Goal: Task Accomplishment & Management: Manage account settings

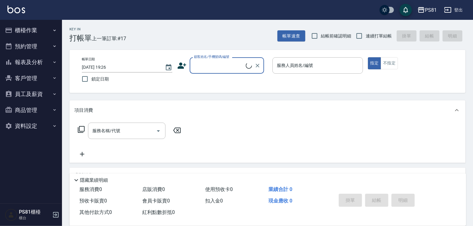
click at [199, 60] on div "顧客姓名/手機號碼/編號" at bounding box center [227, 65] width 74 height 16
type input "想"
click at [217, 69] on input "小洋" at bounding box center [221, 65] width 59 height 11
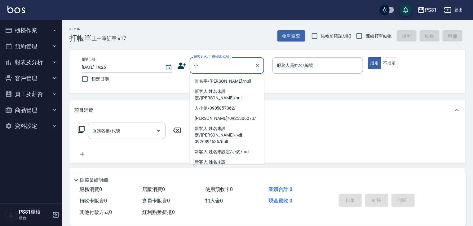
click at [241, 174] on li "新客人 姓名未設定/小羊/null" at bounding box center [227, 179] width 74 height 10
type input "新客人 姓名未設定/小羊/null"
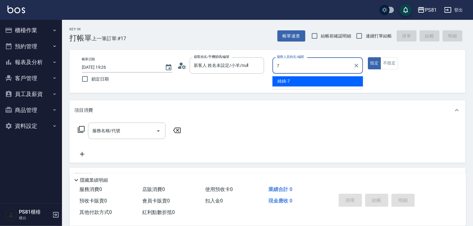
click at [292, 84] on div "綺綺 -7" at bounding box center [317, 81] width 90 height 10
click at [137, 137] on div "服務名稱/代號" at bounding box center [126, 131] width 77 height 16
type input "綺綺-7"
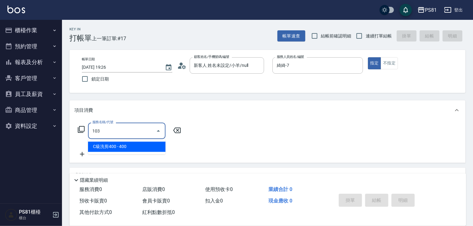
drag, startPoint x: 139, startPoint y: 147, endPoint x: 143, endPoint y: 143, distance: 5.3
click at [140, 147] on span "C級洗剪400 - 400" at bounding box center [126, 147] width 77 height 10
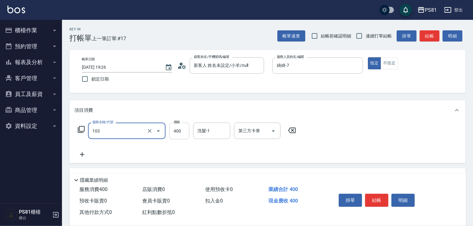
type input "C級洗剪400(103)"
click at [182, 127] on input "400" at bounding box center [179, 131] width 20 height 17
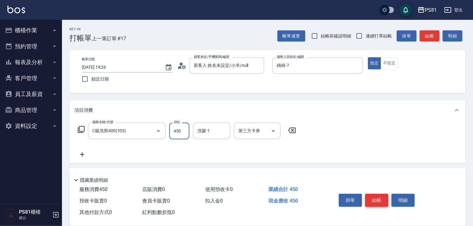
type input "450"
click at [380, 200] on button "結帳" at bounding box center [376, 200] width 23 height 13
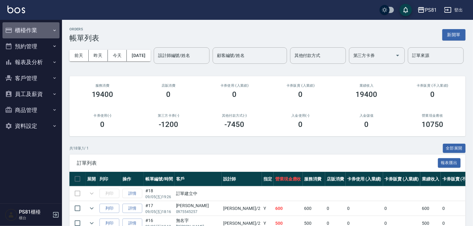
drag, startPoint x: 17, startPoint y: 30, endPoint x: 29, endPoint y: 46, distance: 19.3
click at [17, 30] on button "櫃檯作業" at bounding box center [30, 30] width 57 height 16
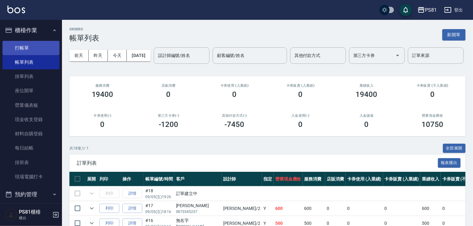
click at [31, 47] on link "打帳單" at bounding box center [30, 48] width 57 height 14
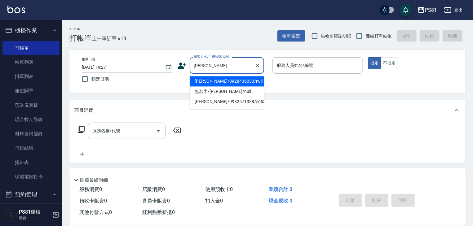
click at [211, 83] on li "[PERSON_NAME]/0928436030/null" at bounding box center [227, 81] width 74 height 10
type input "[PERSON_NAME]/0928436030/null"
type input "綺綺-7"
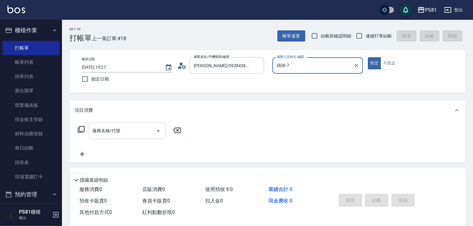
click at [134, 122] on div "服務名稱/代號 服務名稱/代號" at bounding box center [267, 141] width 396 height 43
click at [134, 123] on div "服務名稱/代號" at bounding box center [126, 131] width 77 height 16
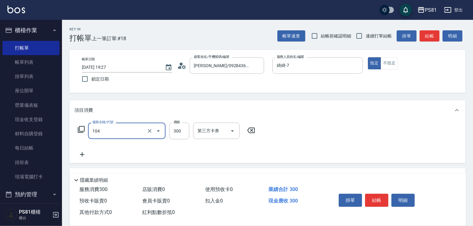
type input "C級單剪300(104)"
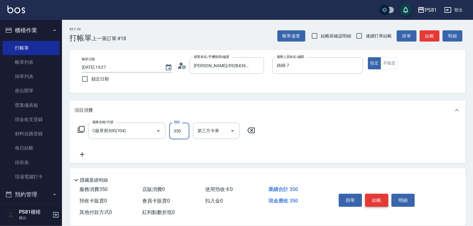
type input "350"
click at [385, 204] on button "結帳" at bounding box center [376, 200] width 23 height 13
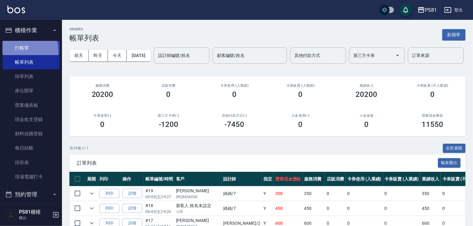
click at [17, 51] on link "打帳單" at bounding box center [30, 48] width 57 height 14
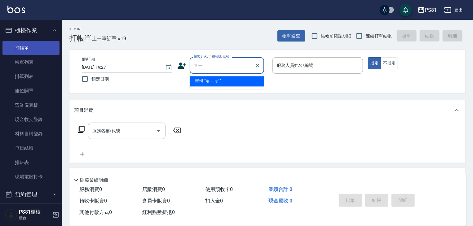
type input "ㄓ"
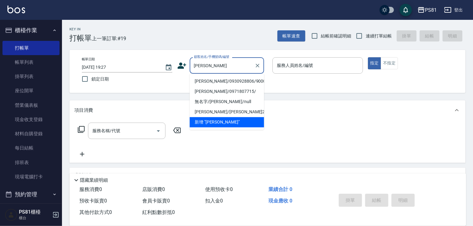
click at [203, 80] on li "[PERSON_NAME]/0930928806/9000" at bounding box center [227, 81] width 74 height 10
type input "[PERSON_NAME]/0930928806/9000"
type input "綺綺-7"
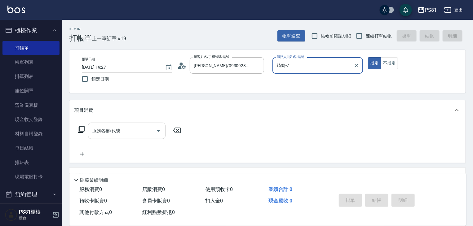
click at [131, 134] on input "服務名稱/代號" at bounding box center [122, 130] width 63 height 11
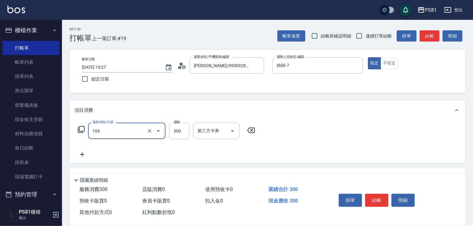
type input "C級單剪300(104)"
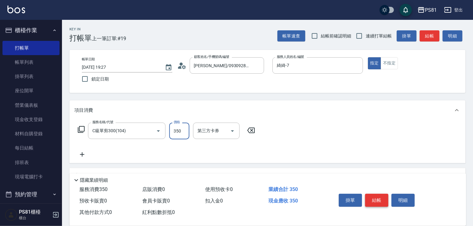
type input "350"
click at [378, 200] on button "結帳" at bounding box center [376, 200] width 23 height 13
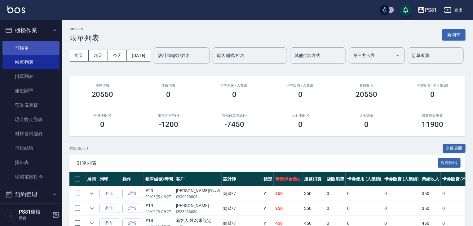
click at [41, 51] on link "打帳單" at bounding box center [30, 48] width 57 height 14
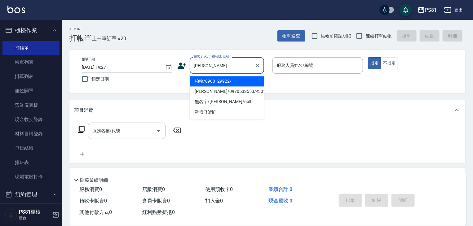
click at [228, 82] on li "柏翰/0900129922/" at bounding box center [227, 81] width 74 height 10
type input "柏翰/0900129922/"
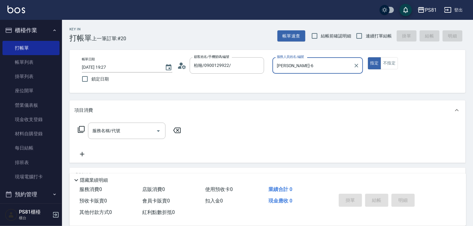
click at [281, 65] on input "[PERSON_NAME]-6" at bounding box center [313, 65] width 76 height 11
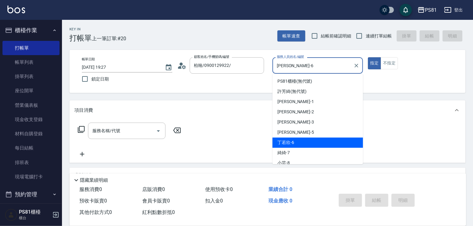
click at [282, 64] on input "[PERSON_NAME]-6" at bounding box center [313, 65] width 76 height 11
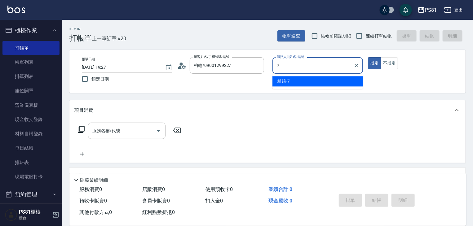
type input "綺綺-7"
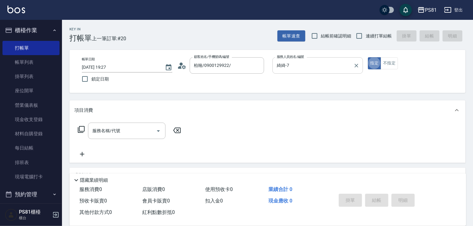
type button "true"
click at [138, 134] on input "服務名稱/代號" at bounding box center [122, 130] width 63 height 11
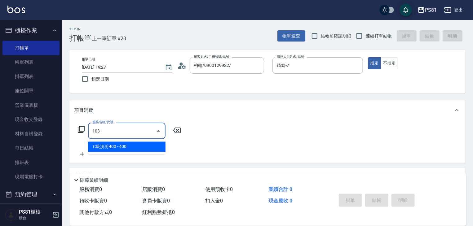
type input "C級洗剪400(103)"
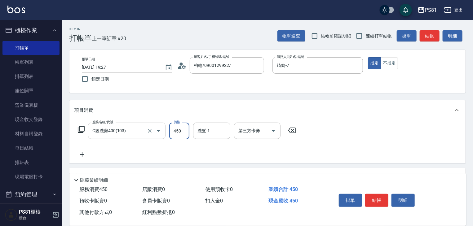
type input "450"
type input "Q比-21"
click at [374, 194] on button "結帳" at bounding box center [376, 200] width 23 height 13
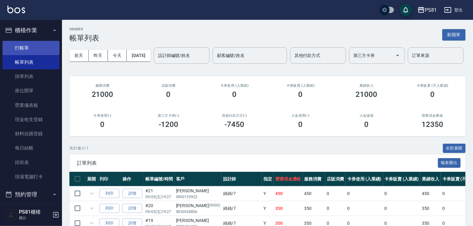
click at [24, 45] on link "打帳單" at bounding box center [30, 48] width 57 height 14
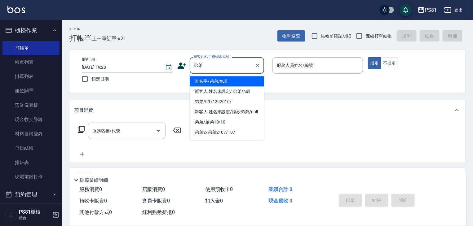
click at [229, 80] on li "無名字/弟弟/null" at bounding box center [227, 81] width 74 height 10
type input "無名字/弟弟/null"
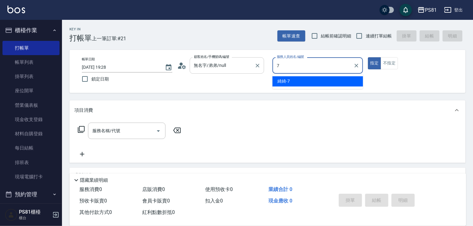
type input "綺綺-7"
type button "true"
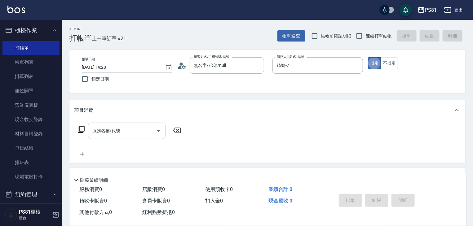
click at [137, 130] on input "服務名稱/代號" at bounding box center [122, 130] width 63 height 11
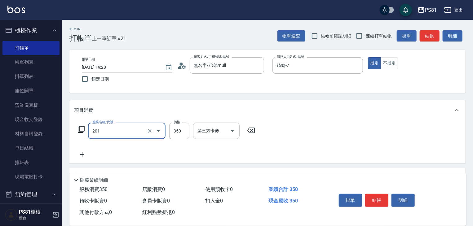
type input "洗剪350(201)"
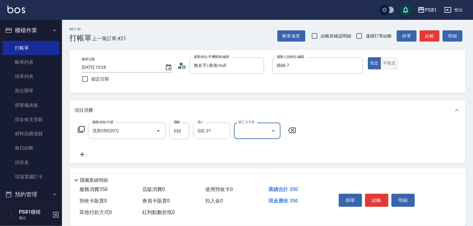
click at [389, 66] on button "不指定" at bounding box center [389, 63] width 17 height 12
click at [213, 135] on input "Q比-21" at bounding box center [207, 130] width 22 height 11
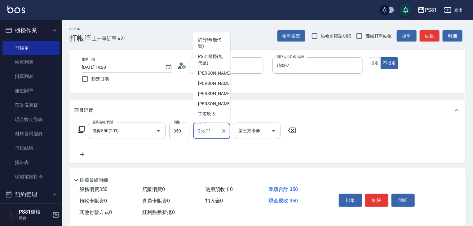
scroll to position [48, 0]
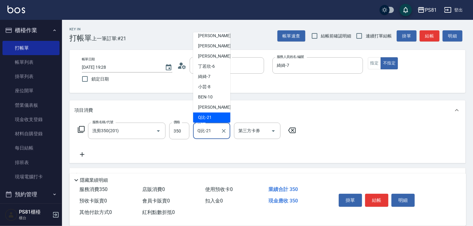
click at [213, 135] on input "Q比-21" at bounding box center [207, 130] width 22 height 11
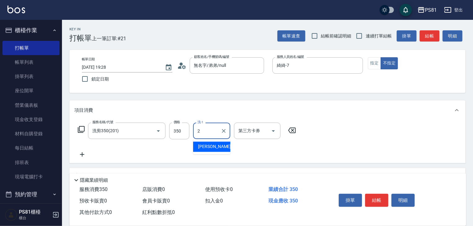
scroll to position [0, 0]
type input "[PERSON_NAME]-20"
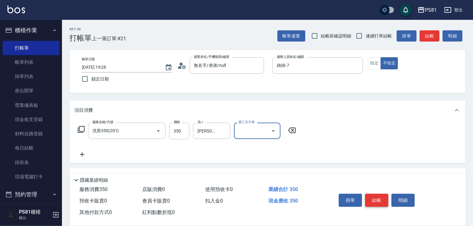
click at [371, 194] on button "結帳" at bounding box center [376, 200] width 23 height 13
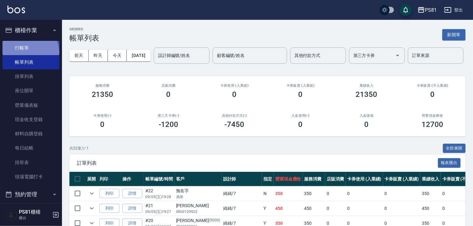
click at [29, 52] on link "打帳單" at bounding box center [30, 48] width 57 height 14
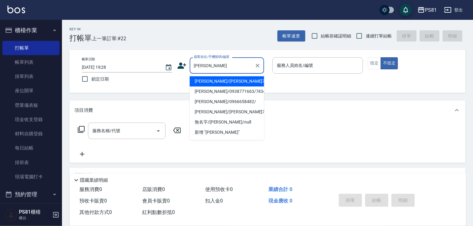
click at [227, 99] on li "[PERSON_NAME]/0966658482/" at bounding box center [227, 102] width 74 height 10
type input "[PERSON_NAME]/0966658482/"
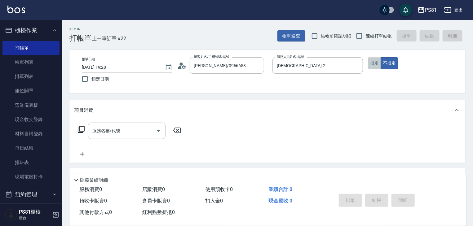
click at [368, 60] on button "指定" at bounding box center [374, 63] width 13 height 12
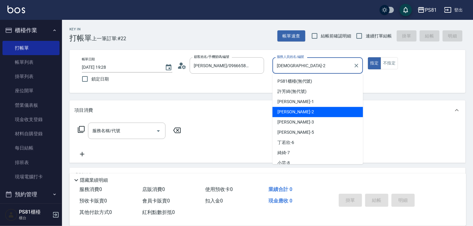
click at [325, 68] on input "[DEMOGRAPHIC_DATA]-2" at bounding box center [313, 65] width 76 height 11
type input "綺綺-7"
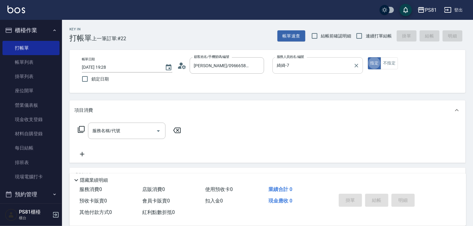
type button "true"
click at [136, 141] on div "服務名稱/代號 服務名稱/代號" at bounding box center [129, 140] width 110 height 35
click at [136, 140] on div "服務名稱/代號 服務名稱/代號" at bounding box center [129, 140] width 110 height 35
click at [136, 138] on div "服務名稱/代號 服務名稱/代號" at bounding box center [129, 140] width 110 height 35
click at [135, 138] on div "服務名稱/代號" at bounding box center [126, 131] width 77 height 16
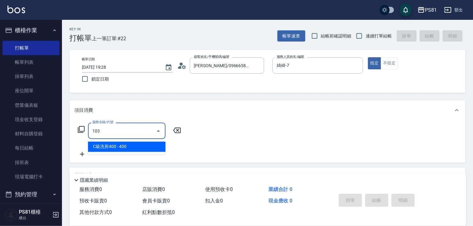
type input "C級洗剪400(103)"
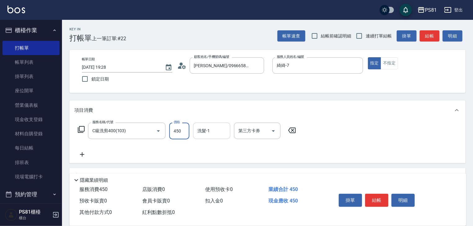
click at [212, 138] on div "洗髮-1" at bounding box center [211, 131] width 37 height 16
type input "450"
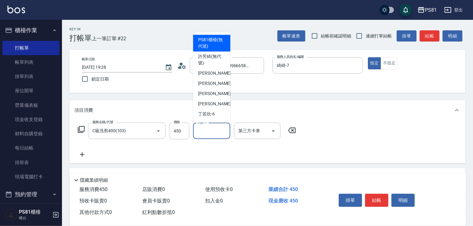
type input "3"
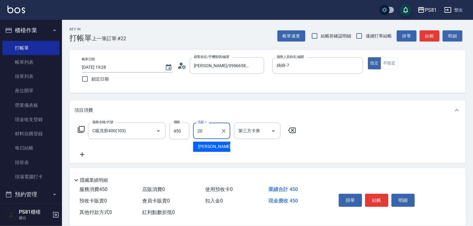
type input "[PERSON_NAME]-20"
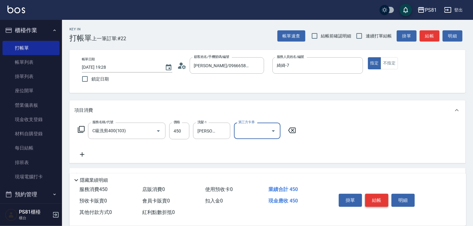
click at [374, 196] on button "結帳" at bounding box center [376, 200] width 23 height 13
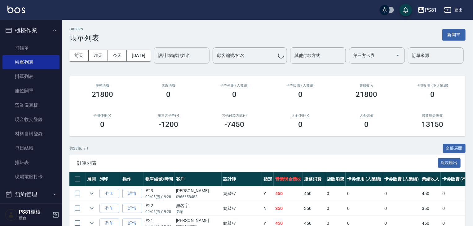
click at [156, 61] on input "設計師編號/姓名" at bounding box center [181, 55] width 50 height 11
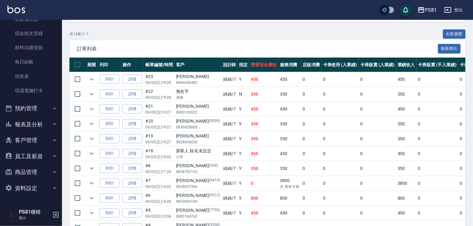
scroll to position [124, 0]
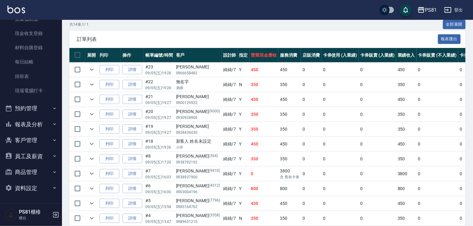
type input "綺綺-7"
click at [44, 119] on button "報表及分析" at bounding box center [30, 125] width 57 height 16
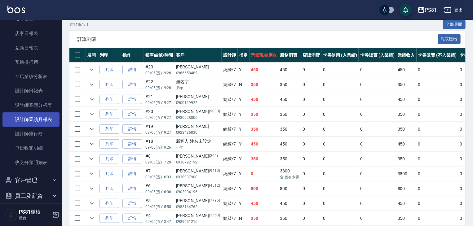
scroll to position [210, 0]
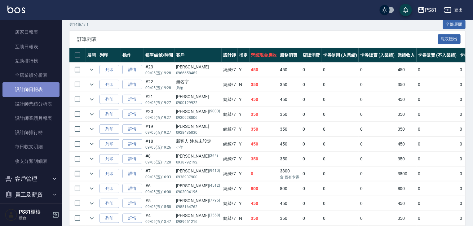
click at [39, 92] on link "設計師日報表" at bounding box center [30, 89] width 57 height 14
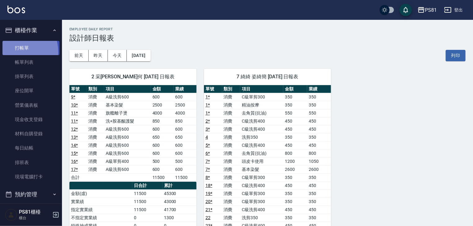
click at [13, 52] on link "打帳單" at bounding box center [30, 48] width 57 height 14
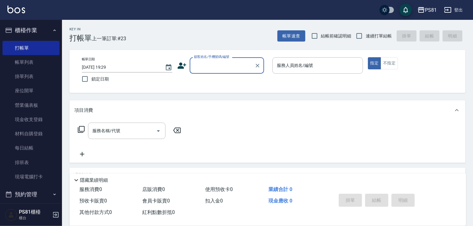
click at [202, 69] on input "顧客姓名/手機號碼/編號" at bounding box center [221, 65] width 59 height 11
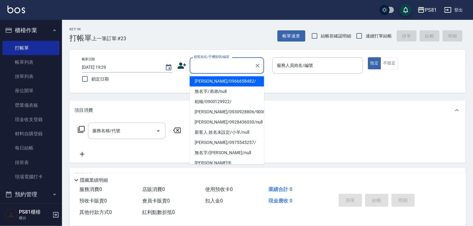
click at [208, 67] on input "顧客姓名/手機號碼/編號" at bounding box center [221, 65] width 59 height 11
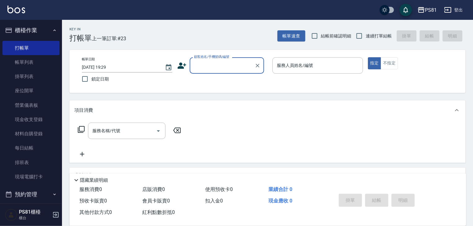
click at [208, 67] on input "顧客姓名/手機號碼/編號" at bounding box center [221, 65] width 59 height 11
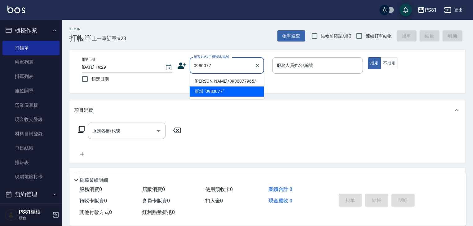
click at [228, 82] on li "[PERSON_NAME]/0980077965/" at bounding box center [227, 81] width 74 height 10
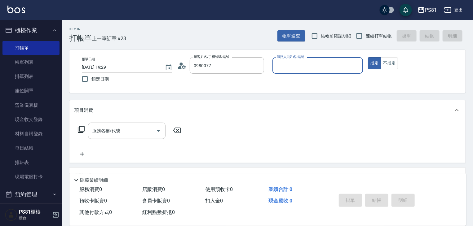
type input "[PERSON_NAME]/0980077965/"
type input "[PERSON_NAME]-6"
click at [356, 64] on icon "Clear" at bounding box center [356, 66] width 6 height 6
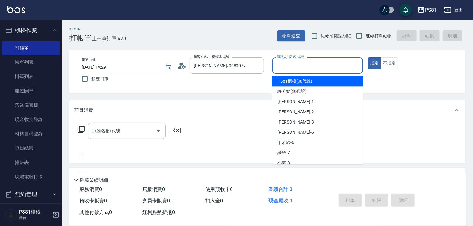
click at [324, 70] on input "服務人員姓名/編號" at bounding box center [317, 65] width 85 height 11
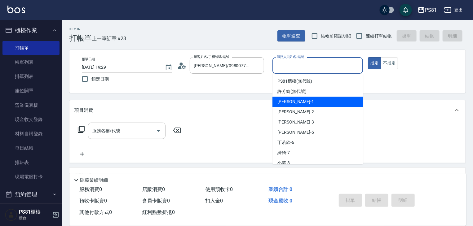
click at [332, 100] on div "[PERSON_NAME] -1" at bounding box center [317, 102] width 90 height 10
type input "[PERSON_NAME]-1"
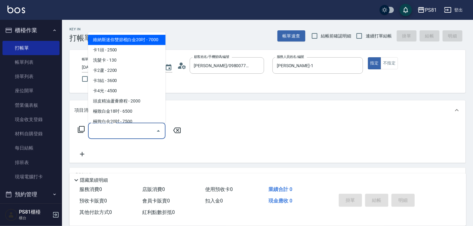
click at [139, 135] on input "服務名稱/代號" at bounding box center [122, 130] width 63 height 11
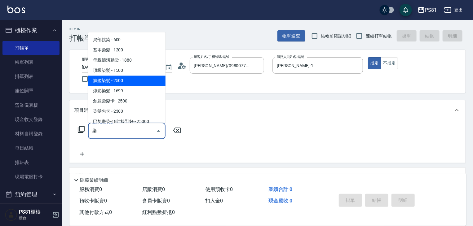
click at [102, 83] on span "旗艦染髮 - 2500" at bounding box center [126, 81] width 77 height 10
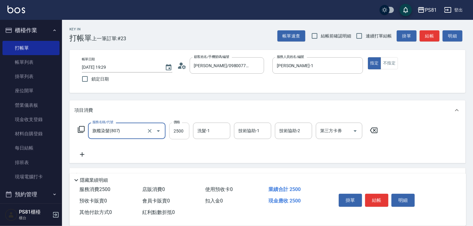
type input "旗艦染髮(807)"
click at [181, 131] on input "2500" at bounding box center [179, 131] width 20 height 17
type input "2880"
click at [82, 156] on icon at bounding box center [82, 154] width 4 height 4
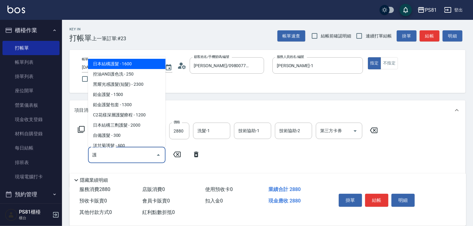
click at [129, 66] on span "日本結構護髮 - 1600" at bounding box center [126, 64] width 77 height 10
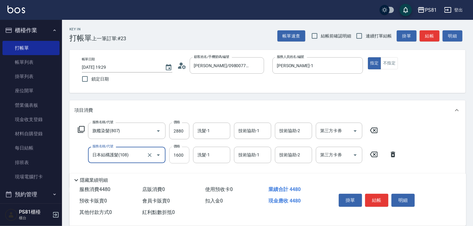
type input "日本結構護髮(108)"
click at [187, 157] on input "1600" at bounding box center [179, 155] width 20 height 17
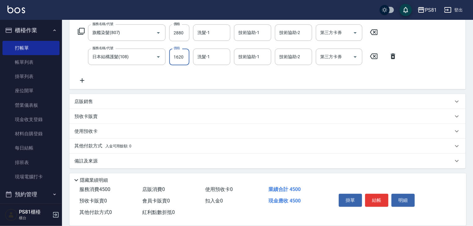
scroll to position [99, 0]
type input "1620"
click at [381, 200] on button "結帳" at bounding box center [376, 200] width 23 height 13
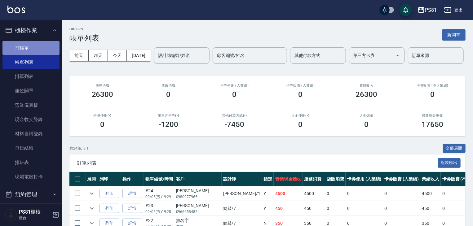
click at [48, 50] on link "打帳單" at bounding box center [30, 48] width 57 height 14
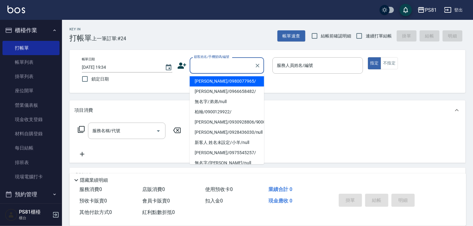
click at [212, 62] on input "顧客姓名/手機號碼/編號" at bounding box center [221, 65] width 59 height 11
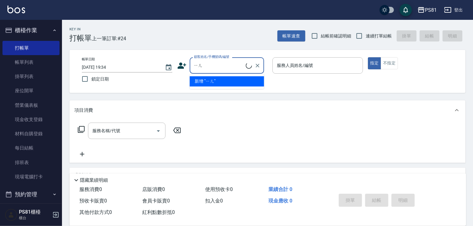
type input "ㄧ"
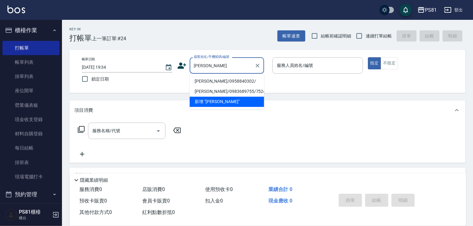
click at [218, 84] on li "[PERSON_NAME]/0958840302/" at bounding box center [227, 81] width 74 height 10
type input "[PERSON_NAME]/0958840302/"
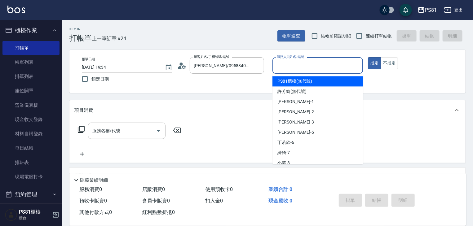
click at [326, 63] on input "服務人員姓名/編號" at bounding box center [317, 65] width 85 height 11
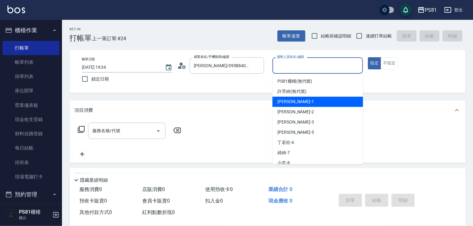
click at [300, 103] on div "[PERSON_NAME] -1" at bounding box center [317, 102] width 90 height 10
type input "[PERSON_NAME]-1"
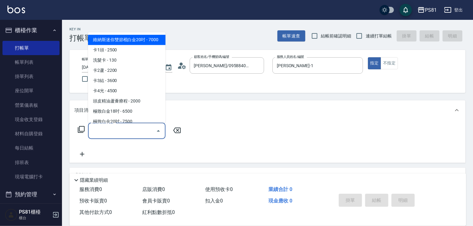
drag, startPoint x: 126, startPoint y: 129, endPoint x: 126, endPoint y: 132, distance: 3.1
click at [126, 131] on input "服務名稱/代號" at bounding box center [122, 130] width 63 height 11
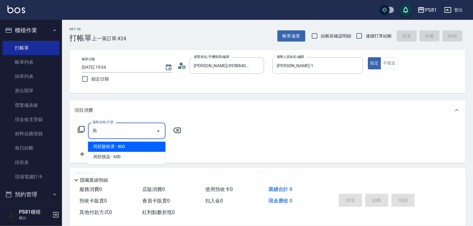
click at [113, 147] on span "局部髮根燙 - 800" at bounding box center [126, 147] width 77 height 10
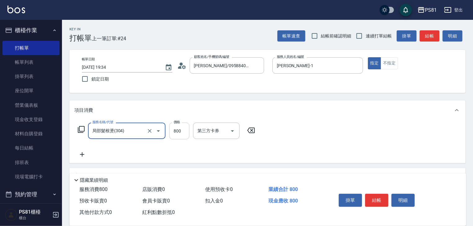
type input "局部髮根燙(304)"
click at [186, 134] on input "800" at bounding box center [179, 131] width 20 height 17
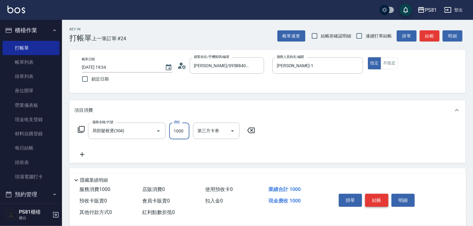
type input "1000"
click at [372, 199] on button "結帳" at bounding box center [376, 200] width 23 height 13
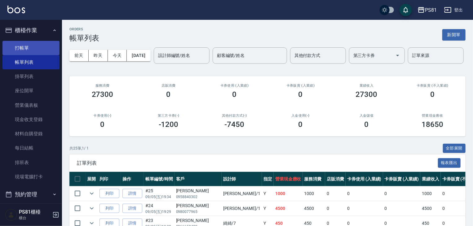
click at [32, 48] on link "打帳單" at bounding box center [30, 48] width 57 height 14
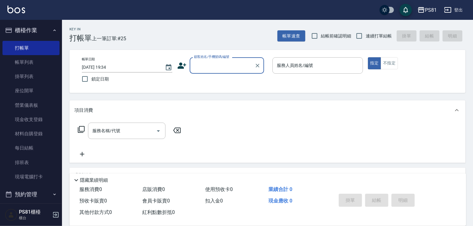
click at [209, 68] on input "顧客姓名/手機號碼/編號" at bounding box center [221, 65] width 59 height 11
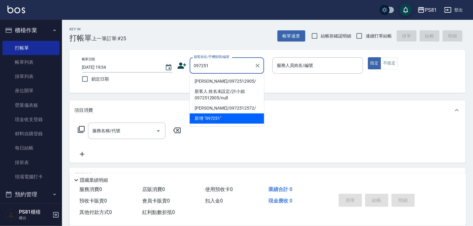
click at [233, 81] on li "[PERSON_NAME]/0972512905/" at bounding box center [227, 81] width 74 height 10
type input "[PERSON_NAME]/0972512905/"
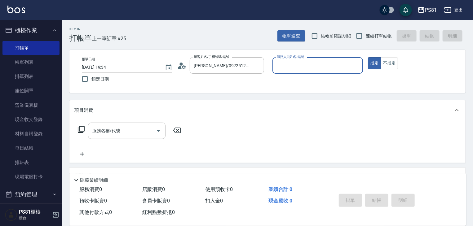
type input "[PERSON_NAME]-1"
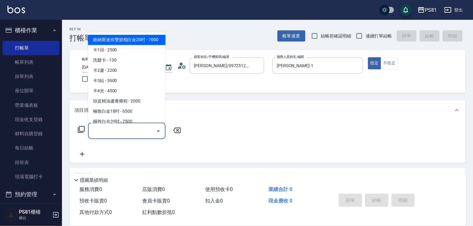
drag, startPoint x: 149, startPoint y: 130, endPoint x: 160, endPoint y: 146, distance: 19.3
click at [149, 130] on input "服務名稱/代號" at bounding box center [122, 130] width 63 height 11
click at [126, 37] on span "C級洗剪400 - 400" at bounding box center [126, 40] width 77 height 10
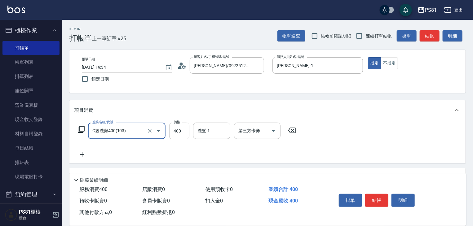
type input "C級洗剪400(103)"
drag, startPoint x: 184, startPoint y: 130, endPoint x: 201, endPoint y: 139, distance: 18.7
click at [184, 130] on input "400" at bounding box center [179, 131] width 20 height 17
type input "600"
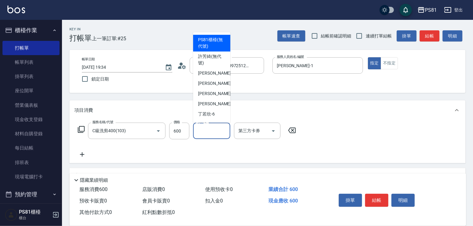
click at [205, 127] on div "洗髮-1 洗髮-1" at bounding box center [211, 131] width 37 height 16
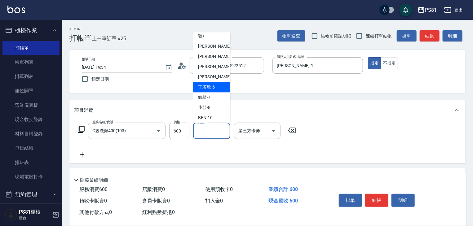
scroll to position [62, 0]
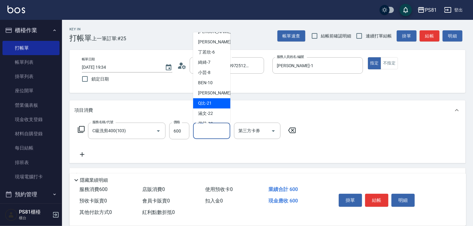
click at [209, 105] on span "Q比 -21" at bounding box center [205, 103] width 14 height 7
type input "Q比-21"
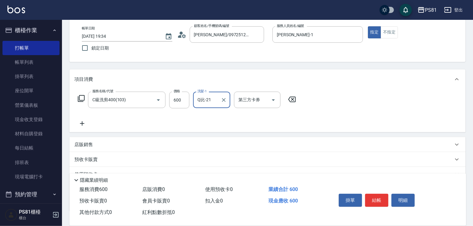
scroll to position [0, 0]
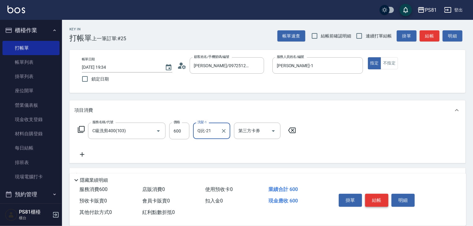
click at [380, 195] on button "結帳" at bounding box center [376, 200] width 23 height 13
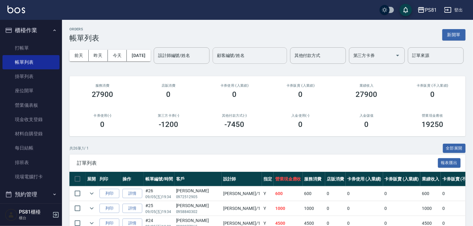
click at [215, 61] on input "顧客編號/姓名" at bounding box center [249, 55] width 69 height 11
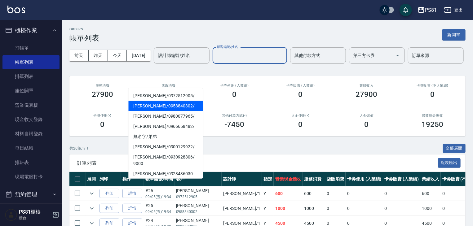
click at [166, 108] on span "[PERSON_NAME] / 0958840302 /" at bounding box center [165, 106] width 74 height 10
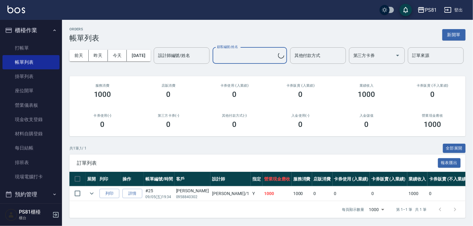
type input "[PERSON_NAME]/0958840302/"
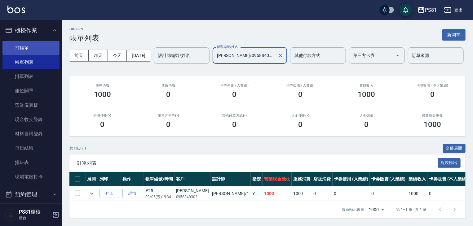
click at [29, 45] on link "打帳單" at bounding box center [30, 48] width 57 height 14
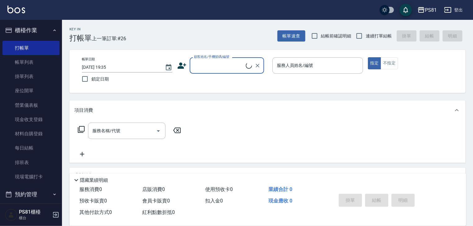
click at [211, 65] on input "顧客姓名/手機號碼/編號" at bounding box center [218, 65] width 53 height 11
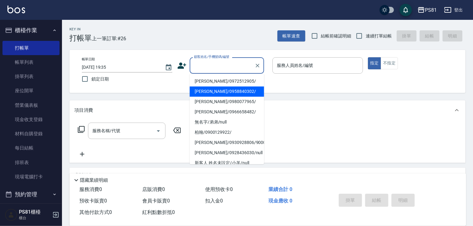
drag, startPoint x: 221, startPoint y: 92, endPoint x: 207, endPoint y: 87, distance: 14.6
click at [215, 89] on li "[PERSON_NAME]/0958840302/" at bounding box center [227, 91] width 74 height 10
type input "[PERSON_NAME]/0958840302/"
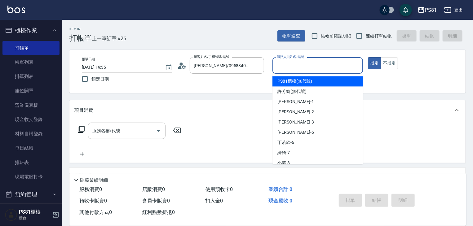
click at [338, 65] on input "服務人員姓名/編號" at bounding box center [317, 65] width 85 height 11
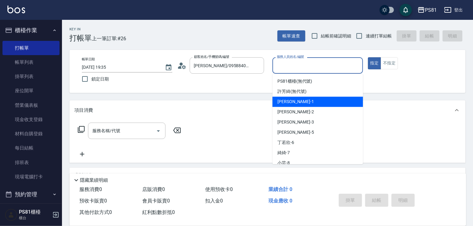
click at [326, 100] on div "[PERSON_NAME] -1" at bounding box center [317, 102] width 90 height 10
type input "[PERSON_NAME]-1"
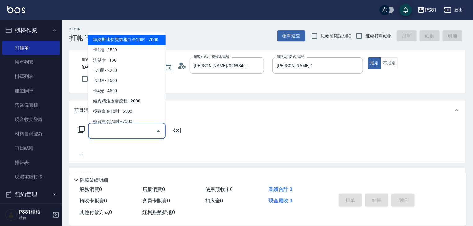
click at [141, 130] on input "服務名稱/代號" at bounding box center [122, 130] width 63 height 11
click at [115, 41] on span "C級洗剪400 - 400" at bounding box center [126, 40] width 77 height 10
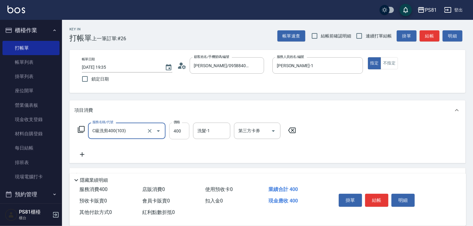
type input "C級洗剪400(103)"
click at [181, 130] on input "400" at bounding box center [179, 131] width 20 height 17
type input "500"
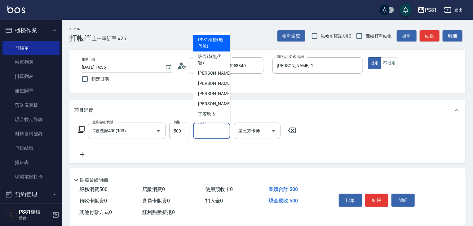
click at [223, 134] on input "洗髮-1" at bounding box center [212, 130] width 32 height 11
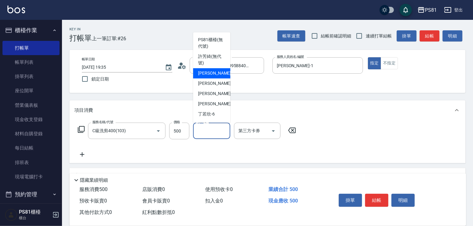
scroll to position [93, 0]
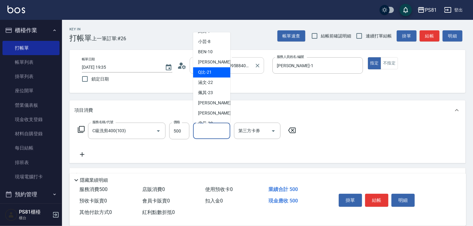
click at [217, 69] on div "Q比 -21" at bounding box center [211, 72] width 37 height 10
type input "Q比-21"
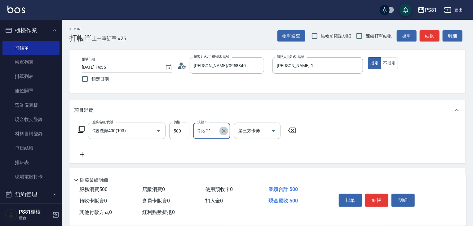
click at [223, 129] on icon "Clear" at bounding box center [224, 131] width 6 height 6
click at [213, 131] on input "洗髮-1" at bounding box center [212, 130] width 32 height 11
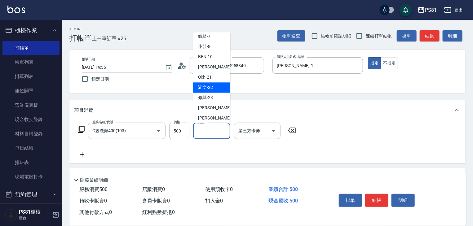
scroll to position [101, 0]
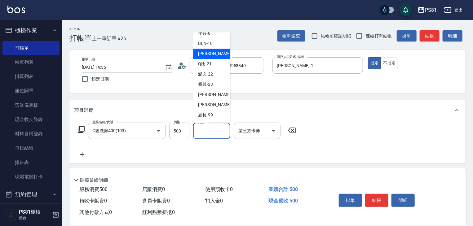
click at [204, 54] on span "[PERSON_NAME] -20" at bounding box center [217, 54] width 39 height 7
type input "[PERSON_NAME]-20"
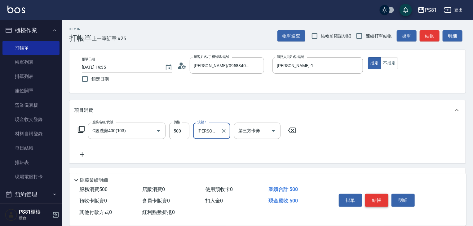
click at [374, 198] on button "結帳" at bounding box center [376, 200] width 23 height 13
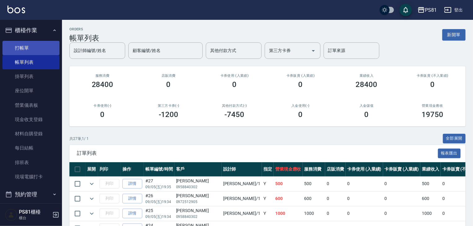
click at [36, 44] on link "打帳單" at bounding box center [30, 48] width 57 height 14
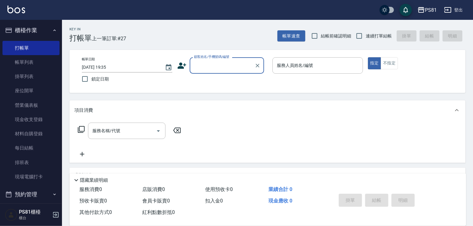
click at [223, 68] on input "顧客姓名/手機號碼/編號" at bounding box center [221, 65] width 59 height 11
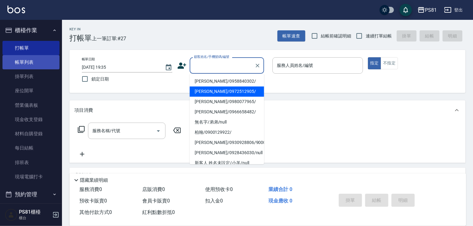
click at [19, 60] on link "帳單列表" at bounding box center [30, 62] width 57 height 14
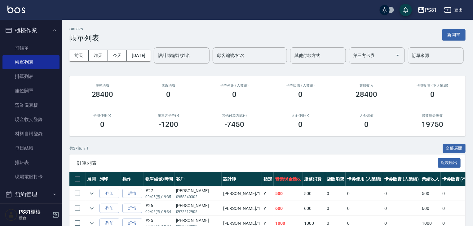
click at [108, 47] on div "[DATE] [DATE] [DATE] [DATE] 設計師編號/姓名 設計師編號/姓名 顧客編號/姓名 顧客編號/姓名 其他付款方式 其他付款方式 第三方…" at bounding box center [267, 55] width 396 height 26
click at [154, 64] on div "設計師編號/姓名" at bounding box center [182, 55] width 56 height 16
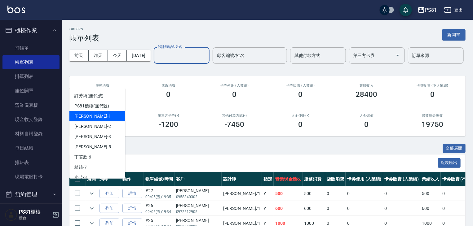
click at [99, 113] on div "[PERSON_NAME] -1" at bounding box center [97, 116] width 56 height 10
type input "[PERSON_NAME]-1"
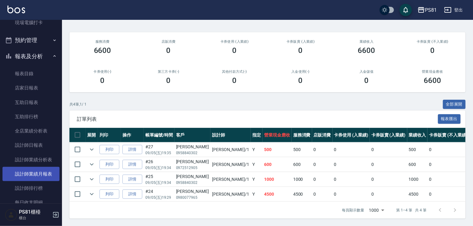
scroll to position [155, 0]
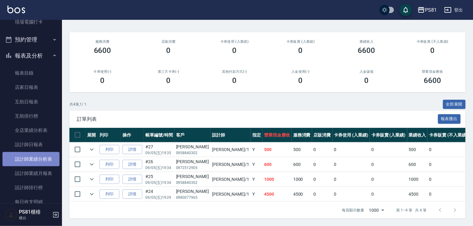
click at [46, 158] on link "設計師業績分析表" at bounding box center [30, 159] width 57 height 14
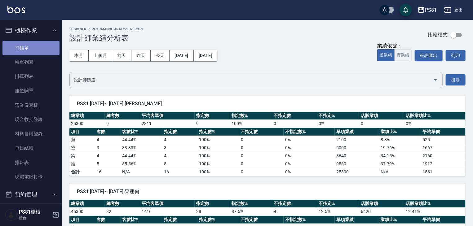
click at [31, 42] on link "打帳單" at bounding box center [30, 48] width 57 height 14
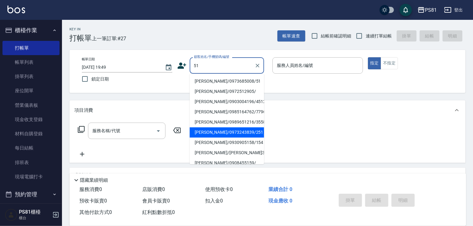
click at [224, 134] on li "[PERSON_NAME]/0973243839/251" at bounding box center [227, 132] width 74 height 10
type input "[PERSON_NAME]/0973243839/251"
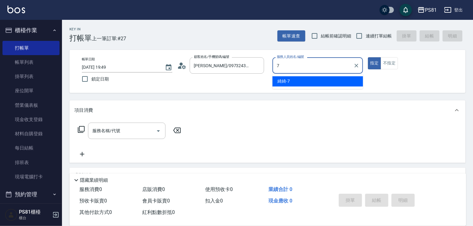
click at [294, 79] on div "綺綺 -7" at bounding box center [317, 81] width 90 height 10
type input "綺綺-7"
click at [134, 130] on input "服務名稱/代號" at bounding box center [122, 130] width 63 height 11
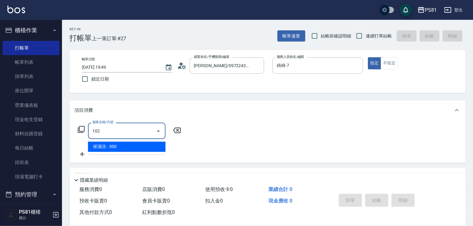
click at [139, 144] on span "保濕洗 - 300" at bounding box center [126, 147] width 77 height 10
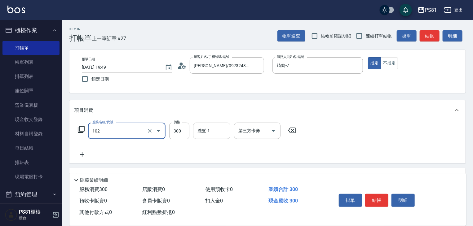
type input "保濕洗(102)"
click at [207, 130] on input "洗髮-1" at bounding box center [212, 130] width 32 height 11
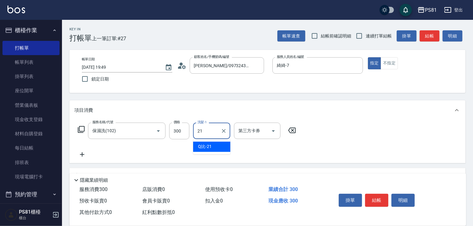
click at [209, 144] on span "Q比 -21" at bounding box center [205, 147] width 14 height 7
type input "Q比-21"
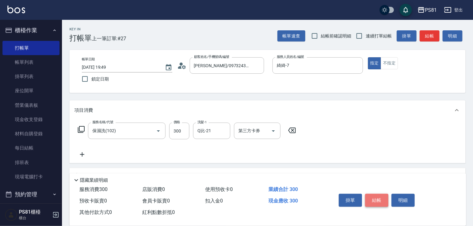
click at [371, 197] on button "結帳" at bounding box center [376, 200] width 23 height 13
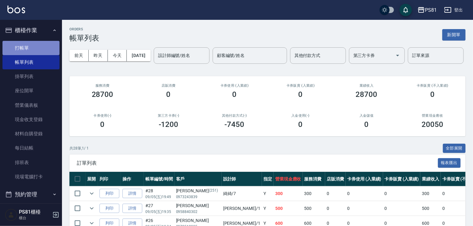
click at [43, 52] on link "打帳單" at bounding box center [30, 48] width 57 height 14
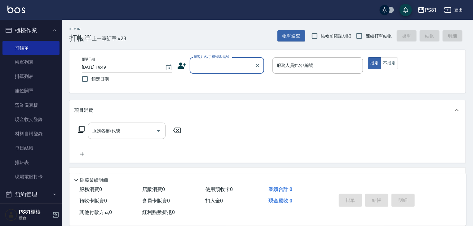
click at [198, 66] on input "顧客姓名/手機號碼/編號" at bounding box center [221, 65] width 59 height 11
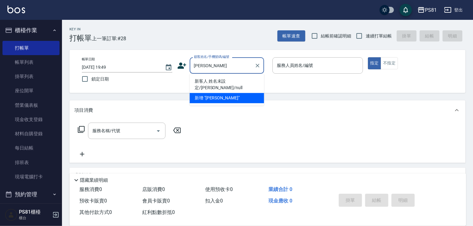
click at [249, 78] on li "新客人 姓名未設定/[PERSON_NAME]/null" at bounding box center [227, 84] width 74 height 17
type input "新客人 姓名未設定/[PERSON_NAME]/null"
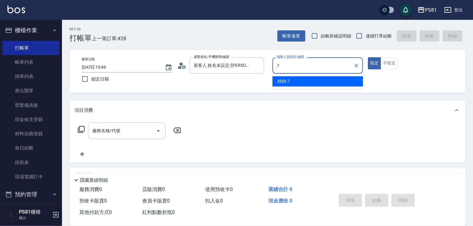
click at [289, 80] on span "綺綺 -7" at bounding box center [283, 81] width 12 height 7
type input "綺綺-7"
click at [130, 126] on input "服務名稱/代號" at bounding box center [122, 130] width 63 height 11
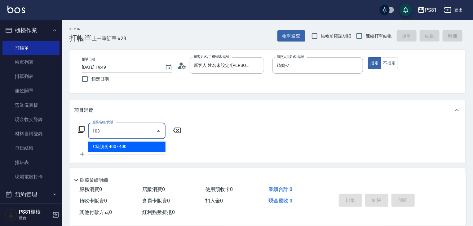
click at [139, 145] on span "C級洗剪400 - 400" at bounding box center [126, 147] width 77 height 10
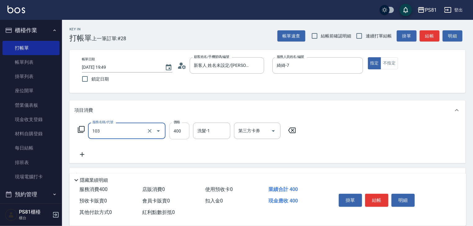
type input "C級洗剪400(103)"
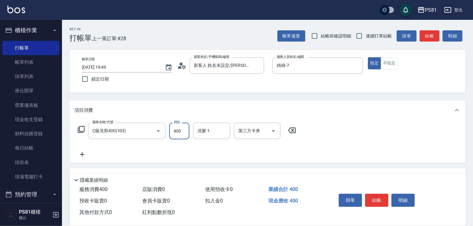
click at [174, 133] on input "400" at bounding box center [179, 131] width 20 height 17
type input "450"
click at [381, 198] on button "結帳" at bounding box center [376, 200] width 23 height 13
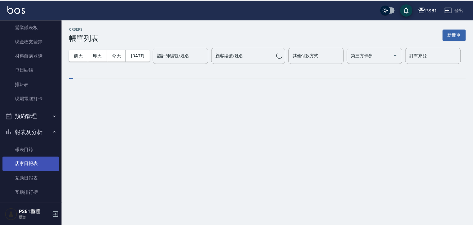
scroll to position [124, 0]
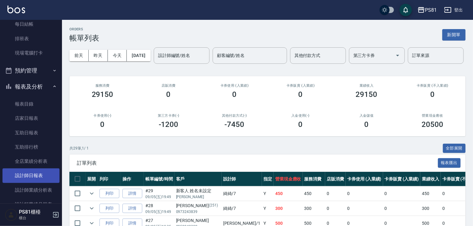
click at [46, 174] on link "設計師日報表" at bounding box center [30, 176] width 57 height 14
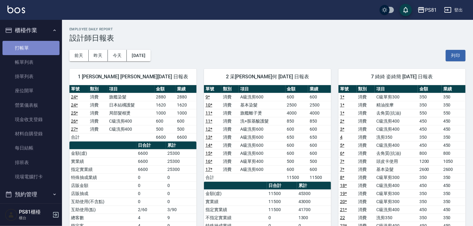
click at [31, 47] on link "打帳單" at bounding box center [30, 48] width 57 height 14
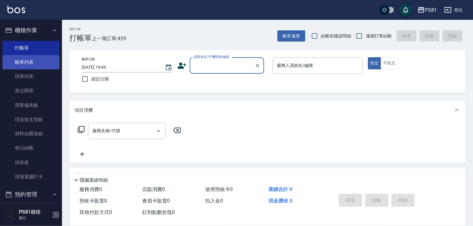
click at [27, 65] on link "帳單列表" at bounding box center [30, 62] width 57 height 14
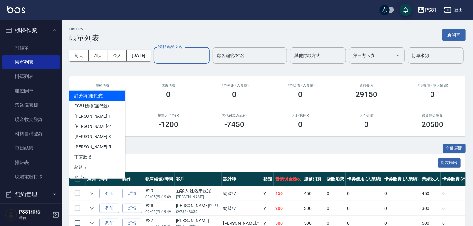
click at [156, 61] on input "設計師編號/姓名" at bounding box center [181, 55] width 50 height 11
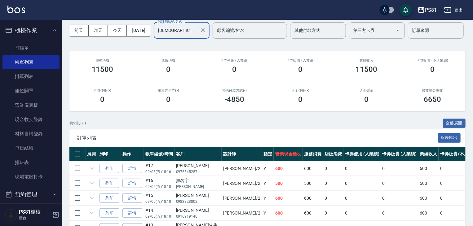
scroll to position [141, 0]
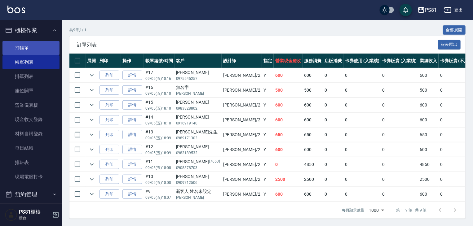
type input "[DEMOGRAPHIC_DATA]-2"
click at [45, 46] on link "打帳單" at bounding box center [30, 48] width 57 height 14
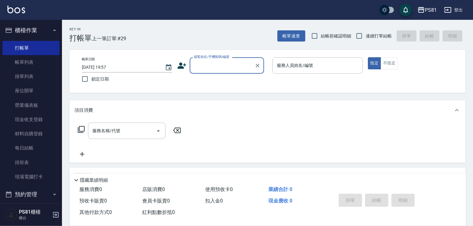
click at [239, 70] on input "顧客姓名/手機號碼/編號" at bounding box center [221, 65] width 59 height 11
type input "ㄓ"
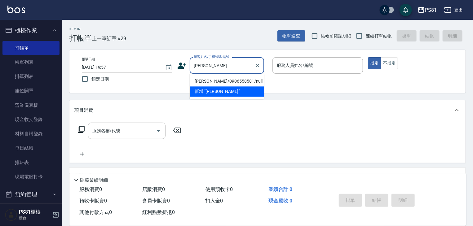
click at [247, 80] on li "[PERSON_NAME]/0906558581/null" at bounding box center [227, 81] width 74 height 10
type input "[PERSON_NAME]/0906558581/null"
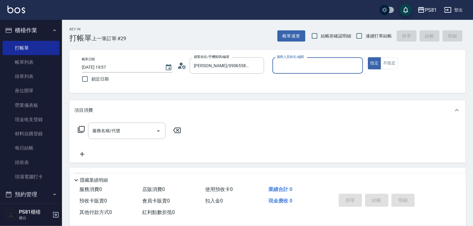
type input "[DEMOGRAPHIC_DATA]-2"
click at [150, 134] on input "服務名稱/代號" at bounding box center [122, 130] width 63 height 11
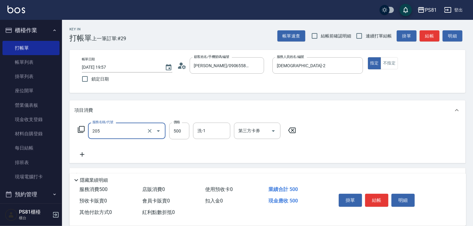
type input "A級單剪400(205)"
drag, startPoint x: 321, startPoint y: 150, endPoint x: 325, endPoint y: 152, distance: 4.0
click at [323, 150] on div "服務名稱/代號 A級單剪400(205) 服務名稱/代號 價格 500 價格 洗-1 洗-1 第三方卡券 第三方卡券" at bounding box center [267, 141] width 396 height 43
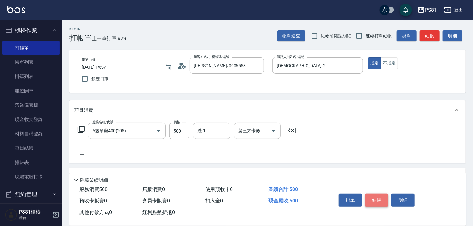
click at [375, 195] on button "結帳" at bounding box center [376, 200] width 23 height 13
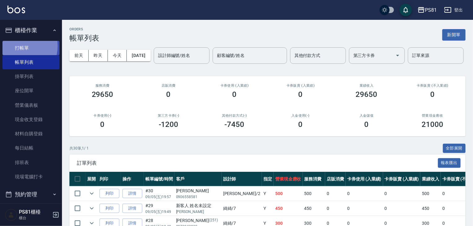
click at [17, 46] on link "打帳單" at bounding box center [30, 48] width 57 height 14
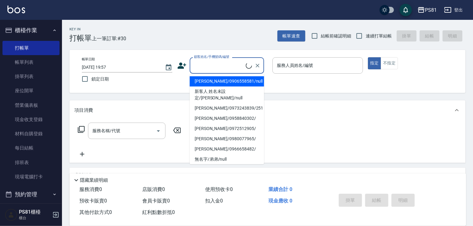
click at [231, 70] on input "顧客姓名/手機號碼/編號" at bounding box center [218, 65] width 53 height 11
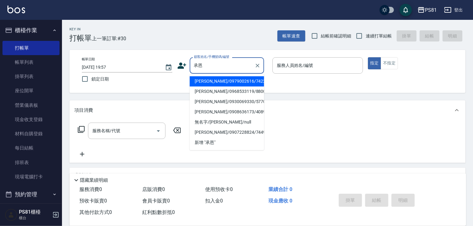
click at [212, 83] on li "[PERSON_NAME]/0979002616/7422" at bounding box center [227, 81] width 74 height 10
type input "[PERSON_NAME]/0979002616/7422"
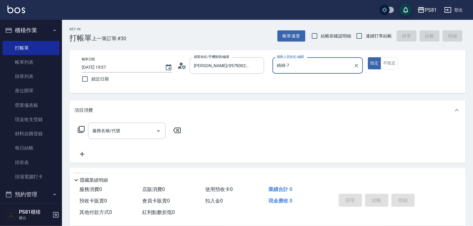
type input "綺綺-7"
click at [355, 63] on icon "Clear" at bounding box center [356, 66] width 6 height 6
click at [333, 67] on input "服務人員姓名/編號" at bounding box center [317, 65] width 85 height 11
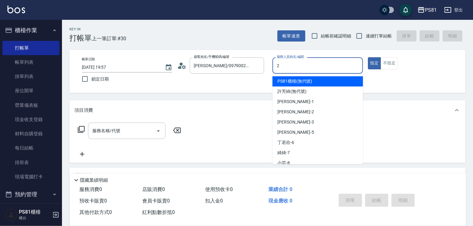
type input "[DEMOGRAPHIC_DATA]-2"
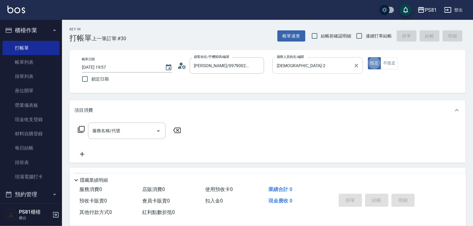
type button "true"
click at [151, 133] on input "服務名稱/代號" at bounding box center [122, 130] width 63 height 11
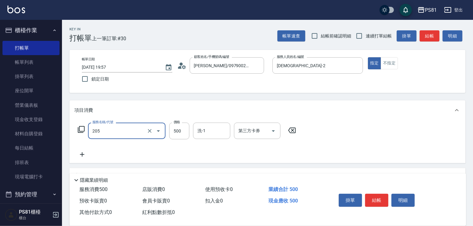
type input "A級單剪400(205)"
click at [368, 154] on div "服務名稱/代號 A級單剪400(205) 服務名稱/代號 價格 500 價格 洗-1 洗-1 第三方卡券 第三方卡券" at bounding box center [267, 141] width 396 height 43
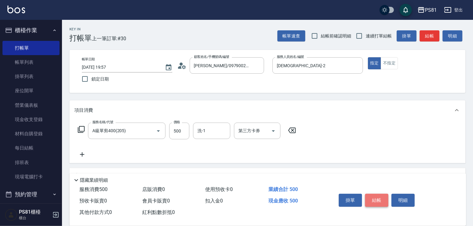
click at [371, 198] on button "結帳" at bounding box center [376, 200] width 23 height 13
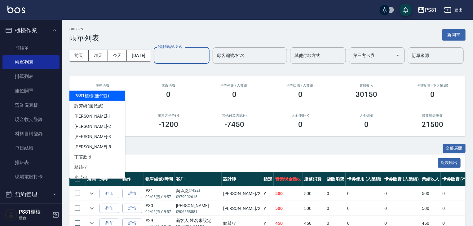
click at [156, 61] on input "設計師編號/姓名" at bounding box center [181, 55] width 50 height 11
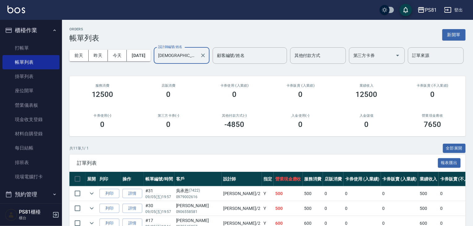
type input "[DEMOGRAPHIC_DATA]-2"
click at [129, 106] on div "服務消費 12500" at bounding box center [102, 91] width 66 height 30
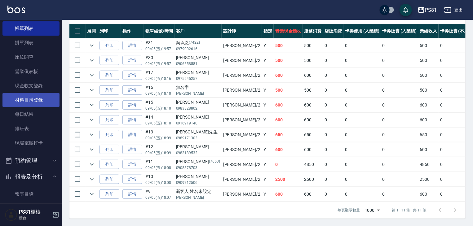
scroll to position [124, 0]
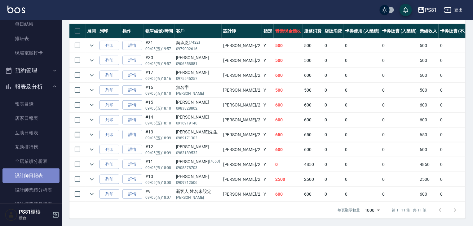
click at [42, 179] on link "設計師日報表" at bounding box center [30, 176] width 57 height 14
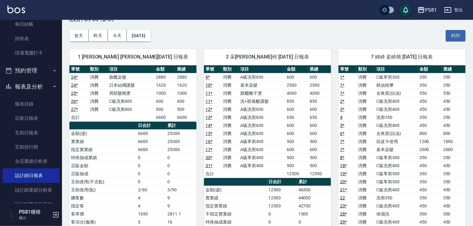
scroll to position [62, 0]
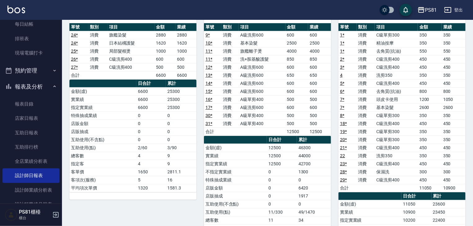
click at [312, 164] on td "42700" at bounding box center [314, 164] width 34 height 8
click at [286, 163] on td "12500" at bounding box center [282, 164] width 30 height 8
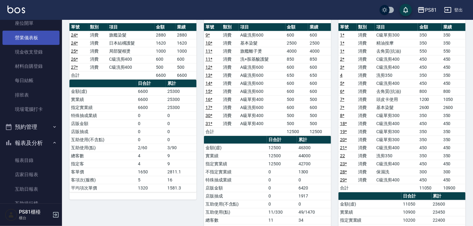
scroll to position [31, 0]
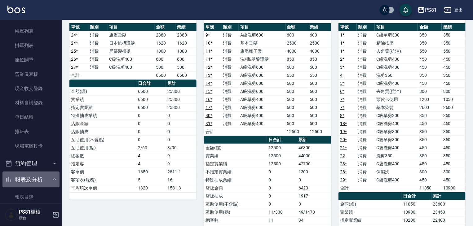
click at [33, 179] on button "報表及分析" at bounding box center [30, 180] width 57 height 16
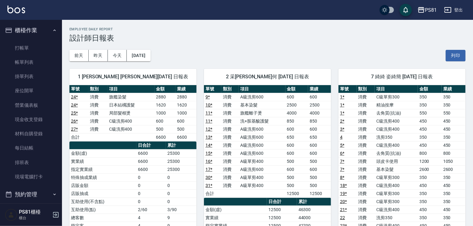
scroll to position [124, 0]
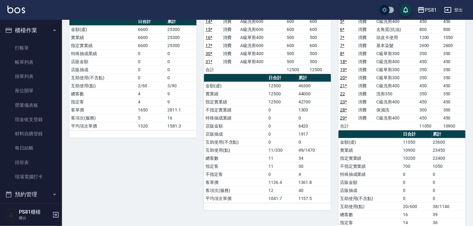
click at [288, 136] on td "0" at bounding box center [282, 134] width 30 height 8
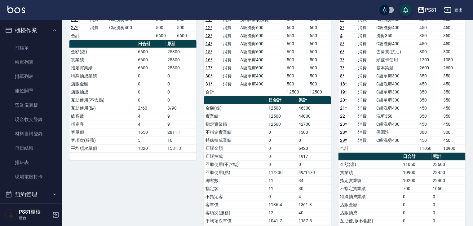
scroll to position [93, 0]
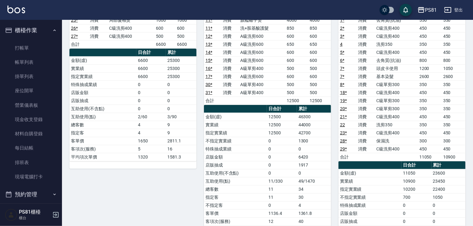
click at [302, 179] on td "49/1470" at bounding box center [314, 181] width 34 height 8
click at [163, 146] on td "5" at bounding box center [150, 149] width 29 height 8
click at [143, 145] on td "5" at bounding box center [150, 149] width 29 height 8
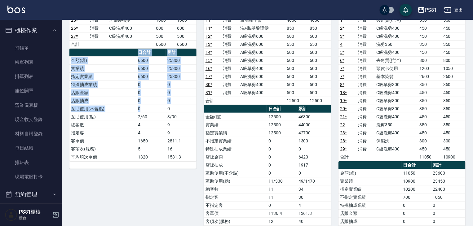
drag, startPoint x: 157, startPoint y: 114, endPoint x: 176, endPoint y: 170, distance: 59.3
click at [176, 170] on div "1 [PERSON_NAME] [PERSON_NAME][DATE] 日報表 單號 類別 項目 金額 業績 24 * 消費 旗艦染髮 2880 2880 2…" at bounding box center [129, 132] width 134 height 329
click at [174, 168] on div "1 [PERSON_NAME] [PERSON_NAME][DATE] 日報表 單號 類別 項目 金額 業績 24 * 消費 旗艦染髮 2880 2880 2…" at bounding box center [129, 132] width 134 height 329
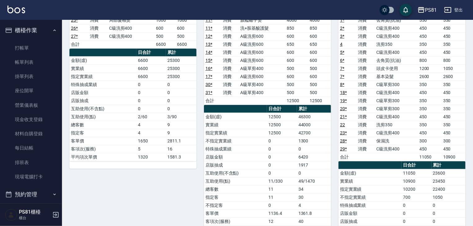
drag, startPoint x: 174, startPoint y: 168, endPoint x: 174, endPoint y: 172, distance: 4.0
click at [174, 169] on div "1 [PERSON_NAME] [PERSON_NAME][DATE] 日報表 單號 類別 項目 金額 業績 24 * 消費 旗艦染髮 2880 2880 2…" at bounding box center [129, 132] width 134 height 329
click at [172, 169] on div "1 [PERSON_NAME] [PERSON_NAME][DATE] 日報表 單號 類別 項目 金額 業績 24 * 消費 旗艦染髮 2880 2880 2…" at bounding box center [129, 132] width 134 height 329
click at [159, 153] on td "1320" at bounding box center [150, 157] width 29 height 8
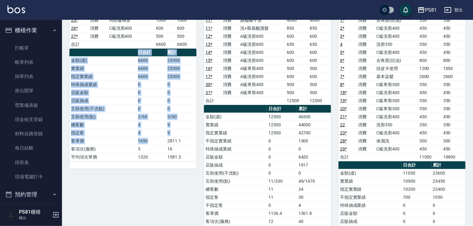
drag, startPoint x: 166, startPoint y: 165, endPoint x: 154, endPoint y: 136, distance: 31.7
click at [154, 136] on div "單號 類別 項目 金額 業績 24 * 消費 旗艦染髮 2880 2880 24 * 消費 日本結構護髮 1620 1620 25 * 消費 局部髮根燙 10…" at bounding box center [132, 80] width 127 height 177
click at [154, 138] on td "1650" at bounding box center [150, 141] width 29 height 8
click at [159, 176] on div "1 [PERSON_NAME] [PERSON_NAME][DATE] 日報表 單號 類別 項目 金額 業績 24 * 消費 旗艦染髮 2880 2880 2…" at bounding box center [129, 132] width 134 height 329
drag, startPoint x: 159, startPoint y: 176, endPoint x: 149, endPoint y: 184, distance: 12.4
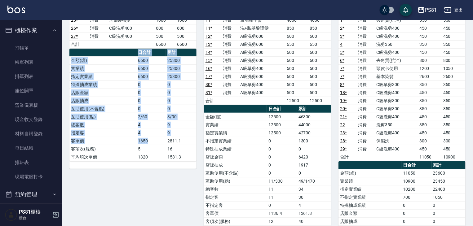
click at [157, 178] on div "1 [PERSON_NAME] [PERSON_NAME][DATE] 日報表 單號 類別 項目 金額 業績 24 * 消費 旗艦染髮 2880 2880 2…" at bounding box center [129, 132] width 134 height 329
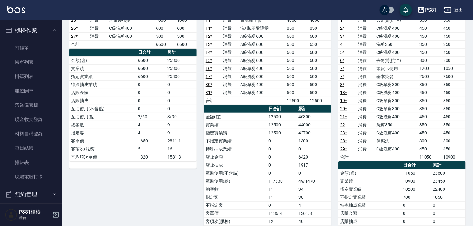
click at [166, 181] on div "1 [PERSON_NAME] [PERSON_NAME][DATE] 日報表 單號 類別 項目 金額 業績 24 * 消費 旗艦染髮 2880 2880 2…" at bounding box center [129, 132] width 134 height 329
click at [231, 203] on td "不指定客" at bounding box center [235, 205] width 63 height 8
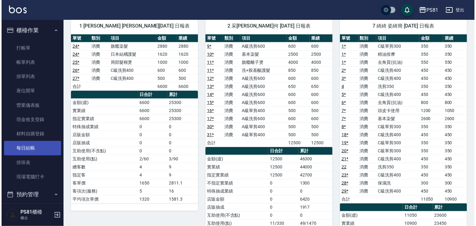
scroll to position [0, 0]
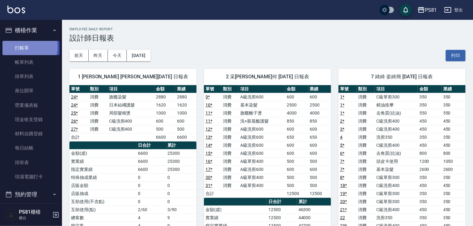
click at [19, 46] on link "打帳單" at bounding box center [30, 48] width 57 height 14
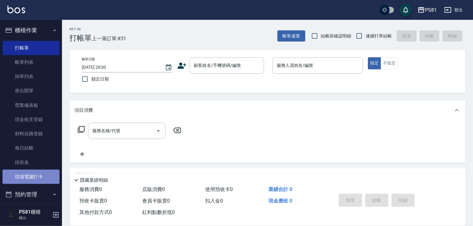
click at [34, 171] on link "現場電腦打卡" at bounding box center [30, 177] width 57 height 14
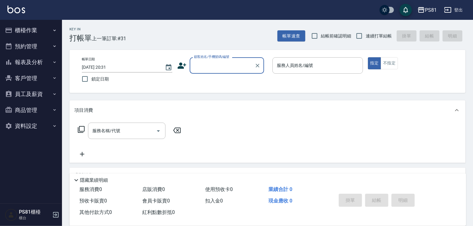
click at [24, 29] on button "櫃檯作業" at bounding box center [30, 30] width 57 height 16
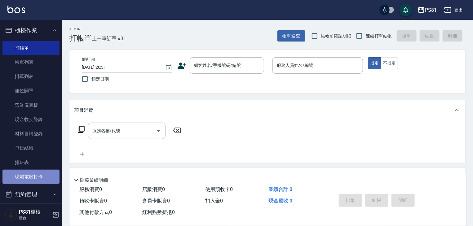
click at [39, 172] on link "現場電腦打卡" at bounding box center [30, 177] width 57 height 14
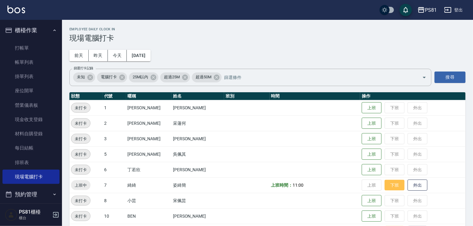
click at [385, 181] on button "下班" at bounding box center [395, 185] width 20 height 11
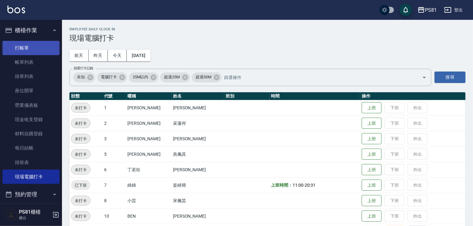
click at [27, 48] on link "打帳單" at bounding box center [30, 48] width 57 height 14
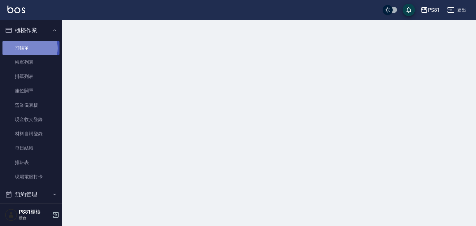
click at [27, 48] on link "打帳單" at bounding box center [30, 48] width 57 height 14
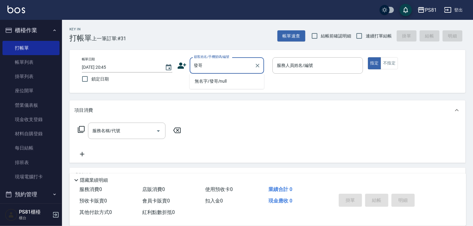
click at [215, 83] on li "無名字/發哥/null" at bounding box center [227, 81] width 74 height 10
type input "無名字/發哥/null"
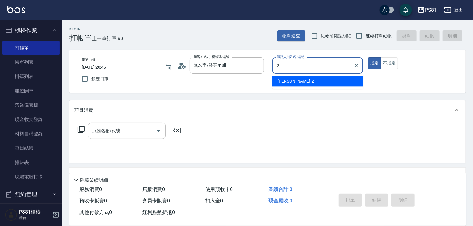
type input "[DEMOGRAPHIC_DATA]-2"
type button "true"
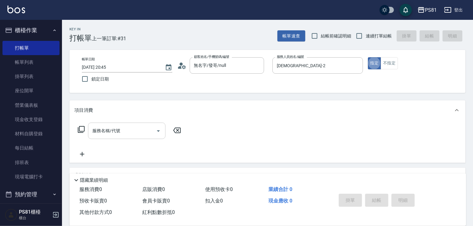
click at [134, 129] on input "服務名稱/代號" at bounding box center [122, 130] width 63 height 11
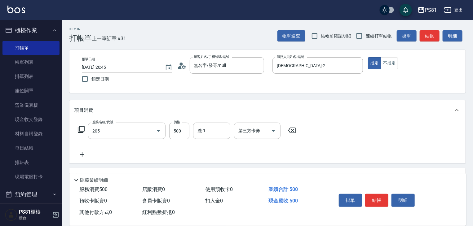
type input "A級單剪400(205)"
drag, startPoint x: 231, startPoint y: 155, endPoint x: 419, endPoint y: 193, distance: 191.8
click at [242, 157] on div "服務名稱/代號 A級單剪400(205) 服務名稱/代號 價格 500 價格 洗-1 洗-1 第三方卡券 第三方卡券" at bounding box center [186, 141] width 225 height 36
click at [379, 199] on button "結帳" at bounding box center [376, 200] width 23 height 13
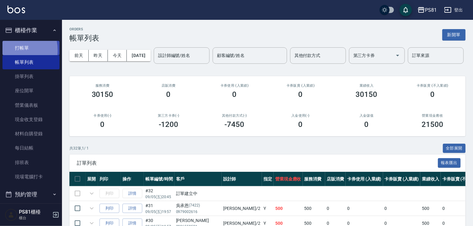
click at [8, 50] on link "打帳單" at bounding box center [30, 48] width 57 height 14
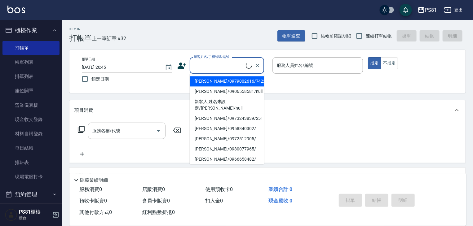
click at [217, 70] on input "顧客姓名/手機號碼/編號" at bounding box center [218, 65] width 53 height 11
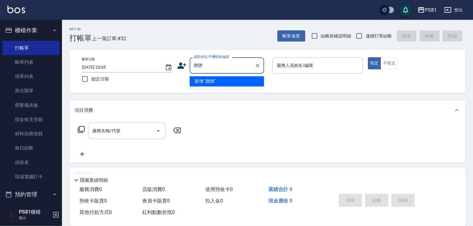
type input "蹭"
click at [222, 82] on li "新客人 姓名未設定/控控/null" at bounding box center [227, 81] width 74 height 10
type input "新客人 姓名未設定/控控/null"
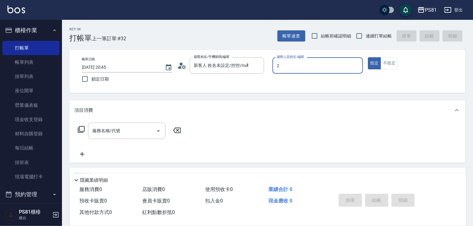
type input "2"
type button "true"
type input "[DEMOGRAPHIC_DATA]-2"
click at [144, 121] on div "服務名稱/代號 服務名稱/代號" at bounding box center [267, 141] width 396 height 43
click at [143, 125] on input "服務名稱/代號" at bounding box center [122, 130] width 63 height 11
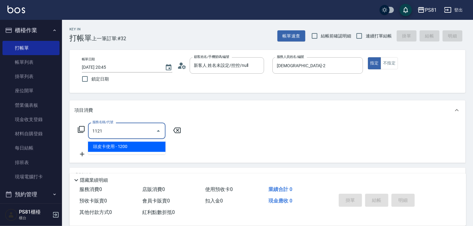
type input "頭皮卡使用(1121)"
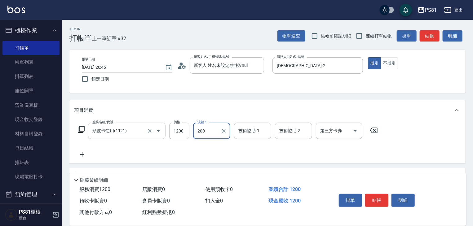
type input "200"
click at [206, 132] on input "洗髮-1" at bounding box center [212, 130] width 32 height 11
type input "[PERSON_NAME]-20"
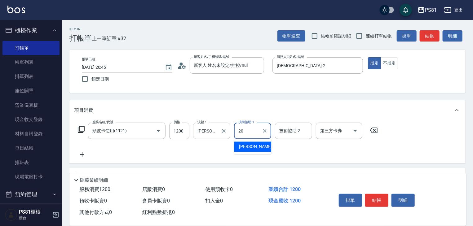
type input "[PERSON_NAME]-20"
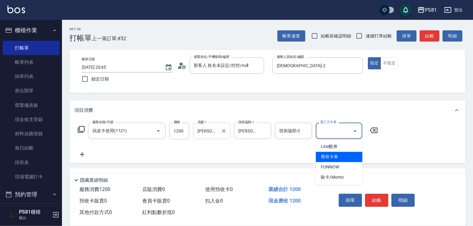
type input "舊有卡券"
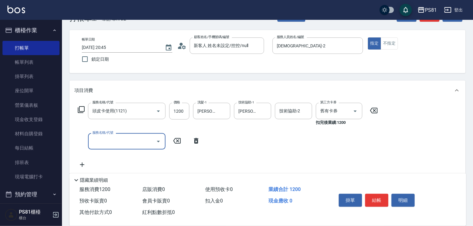
scroll to position [31, 0]
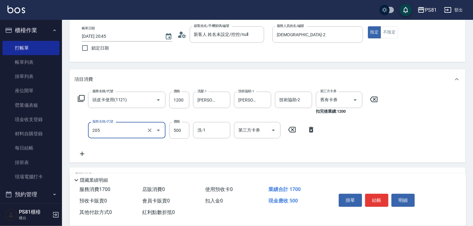
type input "A級單剪400(205)"
click at [213, 147] on div "服務名稱/代號 頭皮卡使用(1121) 服務名稱/代號 價格 1200 價格 洗髮-1 妍妍-20 洗髮-1 技術協助-1 妍妍-20 技術協助-1 技術協助…" at bounding box center [227, 125] width 307 height 66
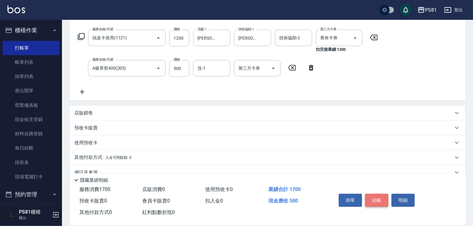
click at [381, 199] on button "結帳" at bounding box center [376, 200] width 23 height 13
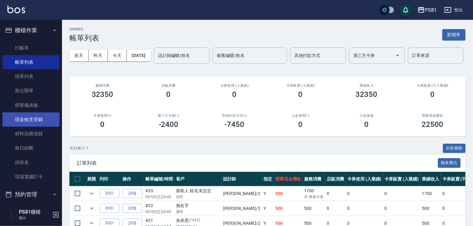
click at [40, 118] on link "現金收支登錄" at bounding box center [30, 119] width 57 height 14
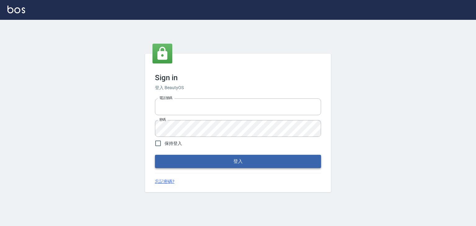
type input "6430581"
click at [214, 159] on button "登入" at bounding box center [238, 161] width 166 height 13
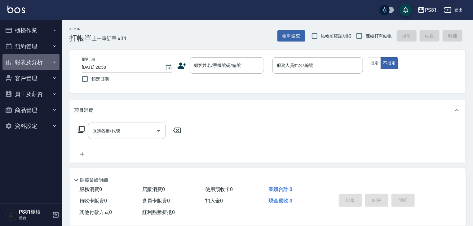
click at [19, 68] on button "報表及分析" at bounding box center [30, 62] width 57 height 16
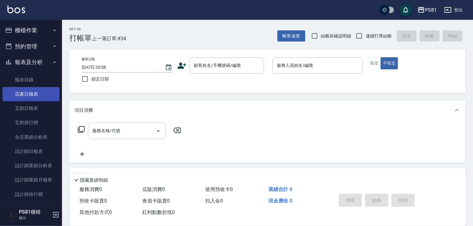
click at [26, 94] on link "店家日報表" at bounding box center [30, 94] width 57 height 14
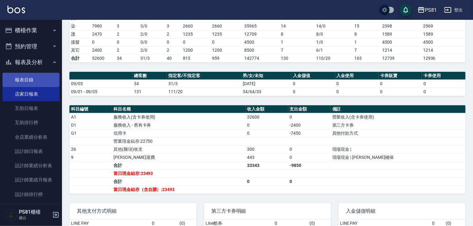
scroll to position [62, 0]
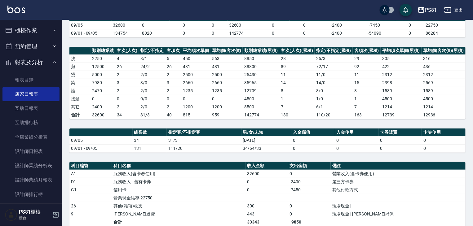
click at [23, 21] on ul "櫃檯作業 打帳單 帳單列表 掛單列表 座位開單 營業儀表板 現金收支登錄 材料自購登錄 每日結帳 排班表 現場電腦打卡 預約管理 預約管理 單日預約紀錄 單週…" at bounding box center [30, 159] width 57 height 279
click at [30, 24] on button "櫃檯作業" at bounding box center [30, 30] width 57 height 16
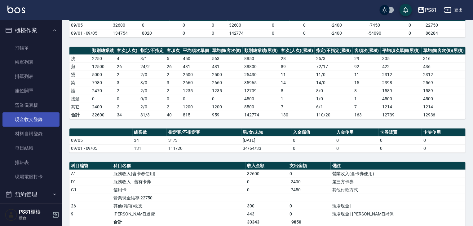
click at [46, 121] on link "現金收支登錄" at bounding box center [30, 119] width 57 height 14
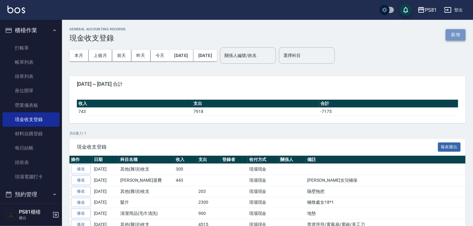
click at [464, 32] on button "新增" at bounding box center [456, 34] width 20 height 11
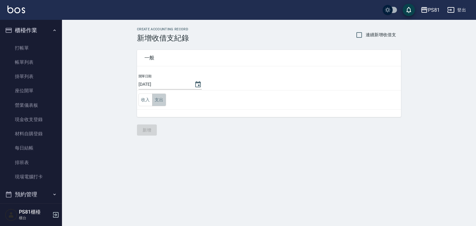
drag, startPoint x: 160, startPoint y: 98, endPoint x: 152, endPoint y: 98, distance: 8.1
click at [159, 98] on button "支出" at bounding box center [159, 100] width 14 height 13
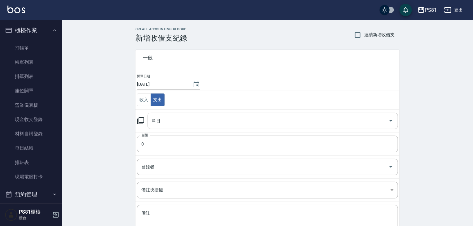
click at [160, 121] on input "科目" at bounding box center [267, 121] width 235 height 11
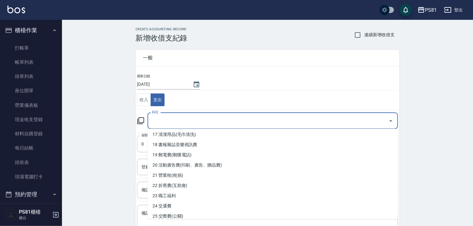
scroll to position [186, 0]
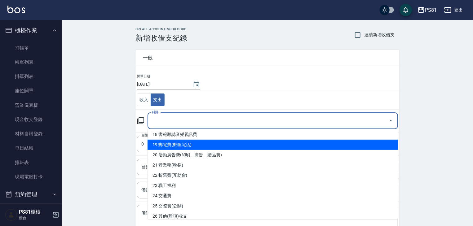
click at [196, 146] on li "19 郵電費(郵匯電話)" at bounding box center [272, 145] width 250 height 10
type input "19 郵電費(郵匯電話)"
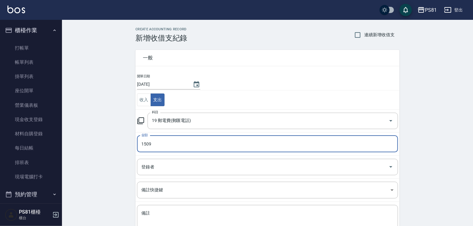
type input "1509"
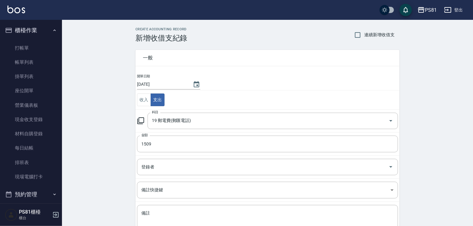
click at [105, 149] on div "CREATE ACCOUNTING RECORD 新增收借支紀錄 連續新增收借支 一般 開單日期 2025/09/05 收入 支出 科目 19 郵電費(郵匯電…" at bounding box center [267, 147] width 411 height 254
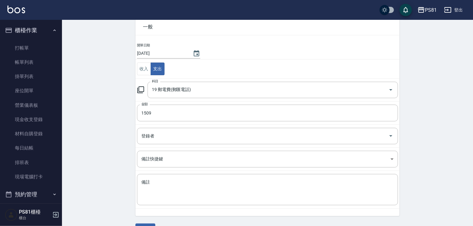
click at [105, 149] on div "CREATE ACCOUNTING RECORD 新增收借支紀錄 連續新增收借支 一般 開單日期 2025/09/05 收入 支出 科目 19 郵電費(郵匯電…" at bounding box center [267, 116] width 411 height 254
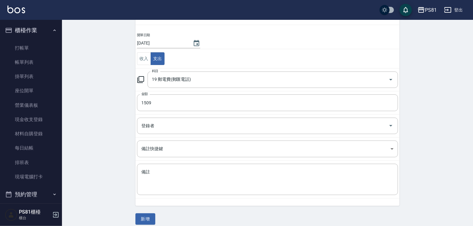
scroll to position [47, 0]
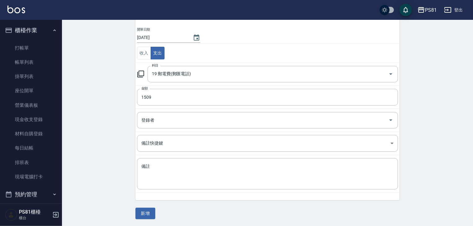
click at [150, 214] on button "新增" at bounding box center [145, 213] width 20 height 11
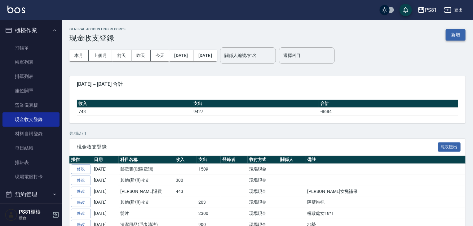
click at [453, 38] on button "新增" at bounding box center [456, 34] width 20 height 11
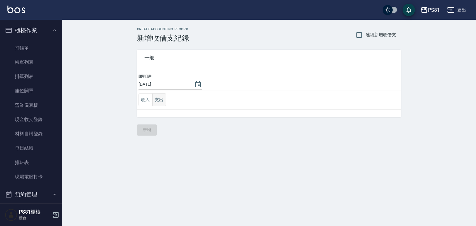
click at [159, 98] on button "支出" at bounding box center [159, 100] width 14 height 13
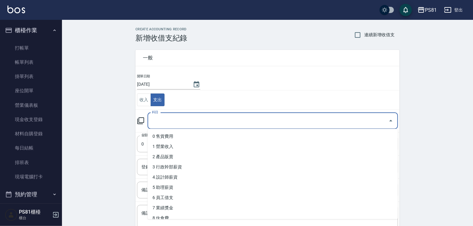
click at [174, 123] on input "科目" at bounding box center [267, 121] width 235 height 11
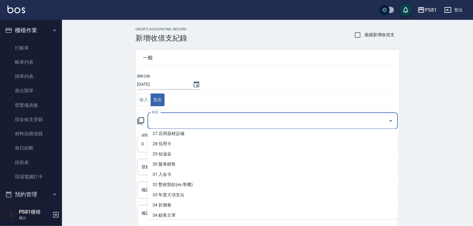
scroll to position [310, 0]
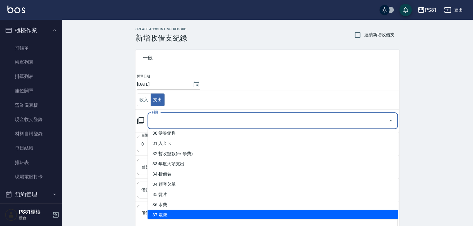
click at [182, 213] on li "37 電費" at bounding box center [272, 215] width 250 height 10
type input "37 電費"
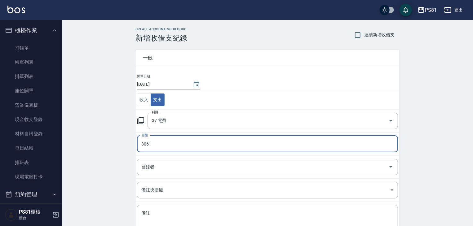
type input "8061"
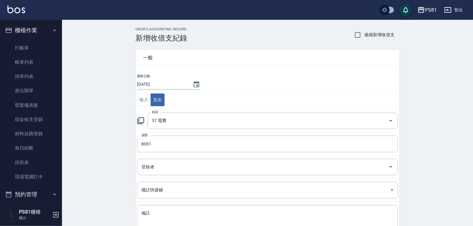
click at [92, 152] on div "CREATE ACCOUNTING RECORD 新增收借支紀錄 連續新增收借支 一般 開單日期 2025/09/05 收入 支出 科目 37 電費 科目 金…" at bounding box center [267, 147] width 411 height 254
click at [99, 160] on div "CREATE ACCOUNTING RECORD 新增收借支紀錄 連續新增收借支 一般 開單日期 2025/09/05 收入 支出 科目 37 電費 科目 金…" at bounding box center [267, 147] width 411 height 254
click at [128, 154] on div "一般 開單日期 2025/09/05 收入 支出 科目 37 電費 科目 金額 8061 金額 登錄者 登錄者 備註快捷鍵 ​ 備註快捷鍵 備註 x 備註" at bounding box center [263, 144] width 271 height 205
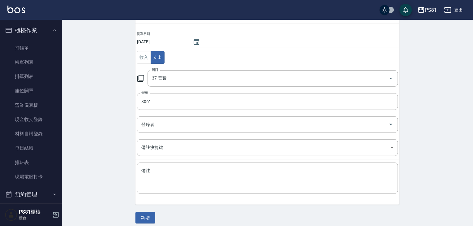
scroll to position [47, 0]
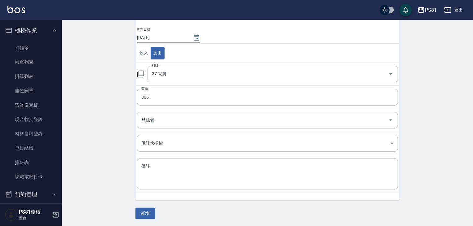
click at [120, 168] on div "CREATE ACCOUNTING RECORD 新增收借支紀錄 連續新增收借支 一般 開單日期 2025/09/05 收入 支出 科目 37 電費 科目 金…" at bounding box center [267, 100] width 411 height 254
click at [150, 210] on button "新增" at bounding box center [145, 213] width 20 height 11
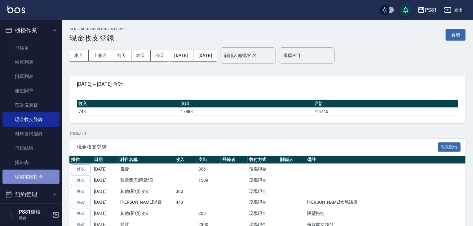
click at [36, 178] on link "現場電腦打卡" at bounding box center [30, 177] width 57 height 14
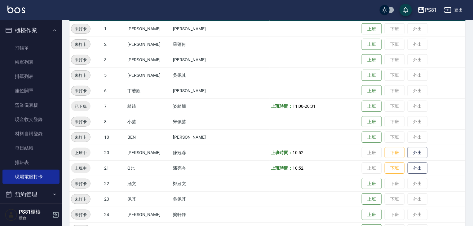
scroll to position [124, 0]
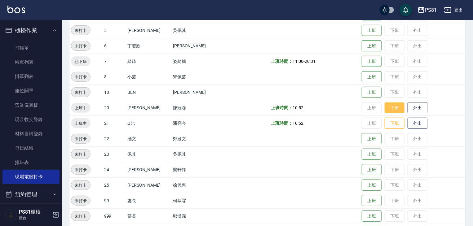
click at [385, 104] on button "下班" at bounding box center [395, 108] width 20 height 11
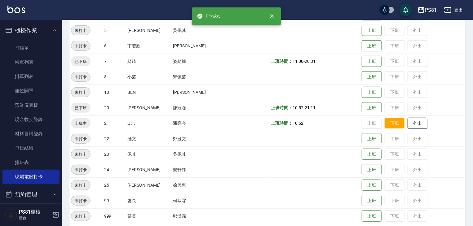
click at [387, 121] on button "下班" at bounding box center [395, 123] width 20 height 11
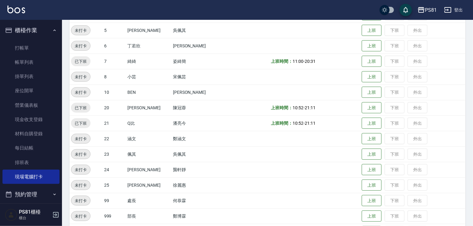
click at [224, 165] on td at bounding box center [246, 169] width 45 height 15
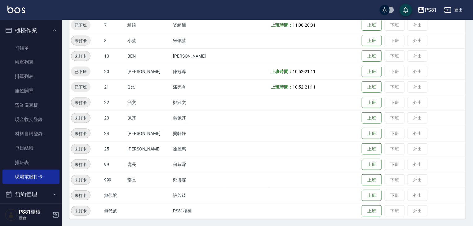
scroll to position [0, 0]
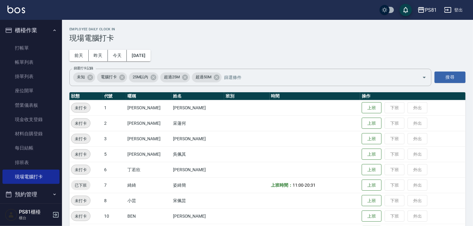
click at [224, 161] on td at bounding box center [246, 154] width 45 height 15
click at [224, 134] on td at bounding box center [246, 138] width 45 height 15
drag, startPoint x: 203, startPoint y: 119, endPoint x: 154, endPoint y: 116, distance: 49.4
click at [154, 116] on tr "未打卡 2 采蓮 采蓮何 上班 下班 外出" at bounding box center [267, 123] width 396 height 15
click at [190, 125] on td "采蓮何" at bounding box center [197, 123] width 53 height 15
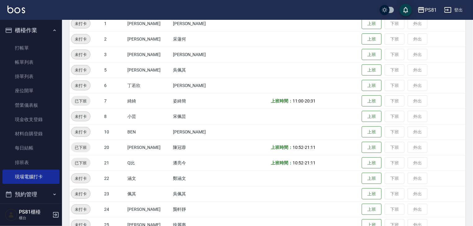
scroll to position [160, 0]
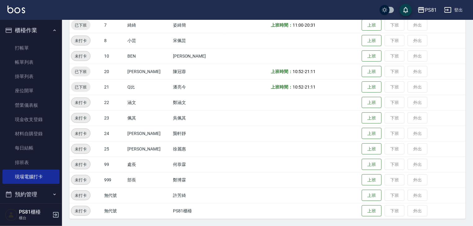
drag, startPoint x: 271, startPoint y: 96, endPoint x: 263, endPoint y: 105, distance: 12.1
click at [270, 99] on td at bounding box center [315, 102] width 91 height 15
click at [176, 102] on td "鄭涵文" at bounding box center [197, 102] width 53 height 15
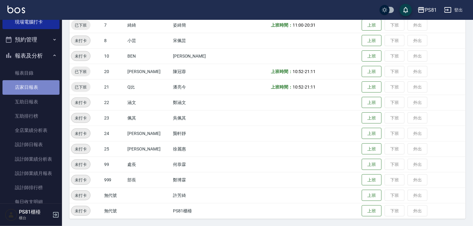
click at [40, 85] on link "店家日報表" at bounding box center [30, 87] width 57 height 14
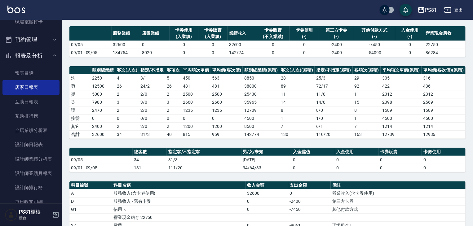
scroll to position [124, 0]
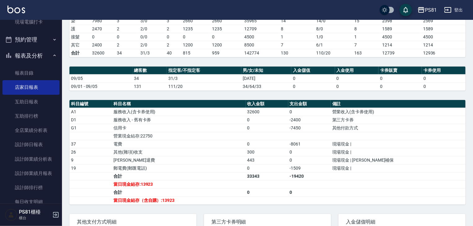
click at [288, 158] on td "443" at bounding box center [267, 160] width 42 height 8
click at [281, 152] on td "300" at bounding box center [267, 152] width 42 height 8
drag, startPoint x: 315, startPoint y: 150, endPoint x: 279, endPoint y: 132, distance: 39.9
click at [279, 132] on tbody "A1 服務收入(含卡券使用) 32600 0 營業收入(含卡券使用) D1 服務收入 - 舊有卡券 0 -2400 第三方卡券 G1 信用卡 0 -7450 …" at bounding box center [267, 156] width 396 height 97
click at [214, 137] on td "營業現金結存:22750" at bounding box center [179, 136] width 134 height 8
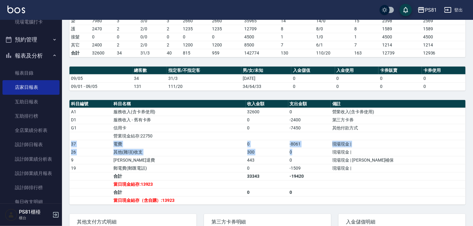
drag, startPoint x: 216, startPoint y: 138, endPoint x: 307, endPoint y: 154, distance: 93.2
click at [307, 154] on tbody "A1 服務收入(含卡券使用) 32600 0 營業收入(含卡券使用) D1 服務收入 - 舊有卡券 0 -2400 第三方卡券 G1 信用卡 0 -7450 …" at bounding box center [267, 156] width 396 height 97
click at [326, 160] on td "0" at bounding box center [309, 160] width 42 height 8
drag, startPoint x: 326, startPoint y: 160, endPoint x: 289, endPoint y: 132, distance: 46.0
click at [289, 132] on tbody "A1 服務收入(含卡券使用) 32600 0 營業收入(含卡券使用) D1 服務收入 - 舊有卡券 0 -2400 第三方卡券 G1 信用卡 0 -7450 …" at bounding box center [267, 156] width 396 height 97
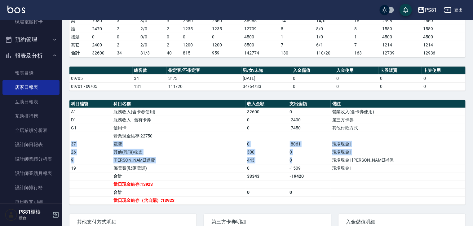
click at [288, 159] on td "443" at bounding box center [267, 160] width 42 height 8
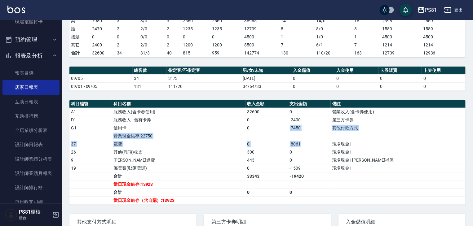
drag, startPoint x: 318, startPoint y: 143, endPoint x: 284, endPoint y: 140, distance: 34.2
click at [280, 129] on tbody "A1 服務收入(含卡券使用) 32600 0 營業收入(含卡券使用) D1 服務收入 - 舊有卡券 0 -2400 第三方卡券 G1 信用卡 0 -7450 …" at bounding box center [267, 156] width 396 height 97
click at [331, 176] on td "-19420" at bounding box center [309, 176] width 42 height 8
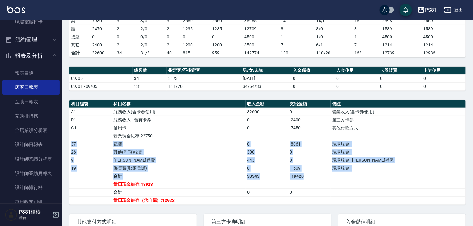
drag, startPoint x: 320, startPoint y: 171, endPoint x: 283, endPoint y: 137, distance: 50.2
click at [283, 137] on tbody "A1 服務收入(含卡券使用) 32600 0 營業收入(含卡券使用) D1 服務收入 - 舊有卡券 0 -2400 第三方卡券 G1 信用卡 0 -7450 …" at bounding box center [267, 156] width 396 height 97
click at [306, 162] on td "0" at bounding box center [309, 160] width 42 height 8
drag, startPoint x: 336, startPoint y: 174, endPoint x: 280, endPoint y: 128, distance: 71.5
click at [280, 128] on tbody "A1 服務收入(含卡券使用) 32600 0 營業收入(含卡券使用) D1 服務收入 - 舊有卡券 0 -2400 第三方卡券 G1 信用卡 0 -7450 …" at bounding box center [267, 156] width 396 height 97
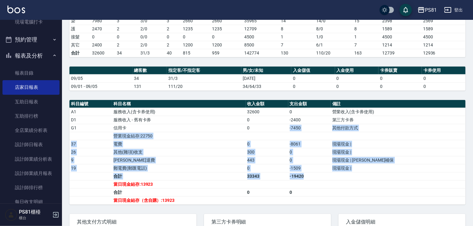
click at [307, 165] on td "-1509" at bounding box center [309, 168] width 42 height 8
drag, startPoint x: 321, startPoint y: 173, endPoint x: 276, endPoint y: 127, distance: 64.2
click at [271, 122] on tbody "A1 服務收入(含卡券使用) 32600 0 營業收入(含卡券使用) D1 服務收入 - 舊有卡券 0 -2400 第三方卡券 G1 信用卡 0 -7450 …" at bounding box center [267, 156] width 396 height 97
click at [316, 156] on td "0" at bounding box center [309, 160] width 42 height 8
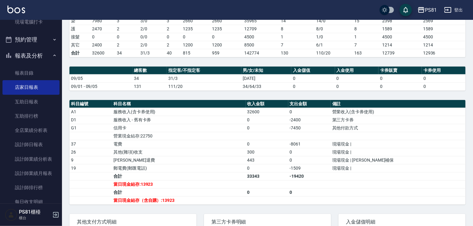
click at [305, 173] on td "-19420" at bounding box center [309, 176] width 42 height 8
click at [303, 148] on td "0" at bounding box center [309, 152] width 42 height 8
click at [310, 147] on td "-8061" at bounding box center [309, 144] width 42 height 8
drag, startPoint x: 322, startPoint y: 138, endPoint x: 320, endPoint y: 143, distance: 5.4
click at [322, 138] on td "a dense table" at bounding box center [309, 136] width 42 height 8
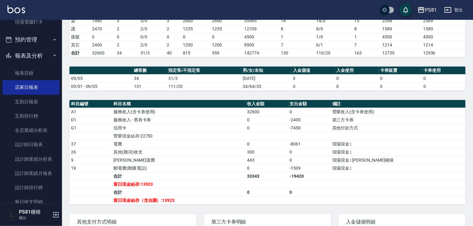
click at [270, 124] on td "0" at bounding box center [267, 128] width 42 height 8
click at [191, 180] on td "當日現金結存:13923" at bounding box center [179, 184] width 134 height 8
click at [204, 122] on td "服務收入 - 舊有卡券" at bounding box center [179, 120] width 134 height 8
click at [221, 150] on td "其他(雜項)收支" at bounding box center [179, 152] width 134 height 8
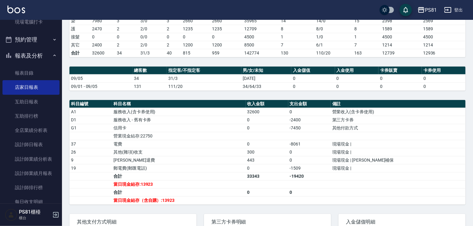
click at [221, 150] on td "其他(雜項)收支" at bounding box center [179, 152] width 134 height 8
click at [213, 142] on td "電費" at bounding box center [179, 144] width 134 height 8
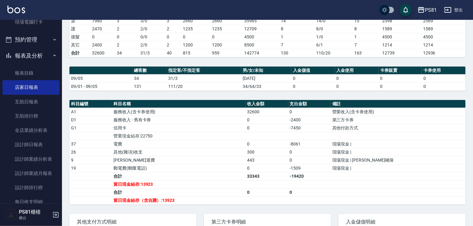
click at [213, 142] on td "電費" at bounding box center [179, 144] width 134 height 8
click at [209, 138] on td "營業現金結存:22750" at bounding box center [179, 136] width 134 height 8
click at [207, 140] on td "電費" at bounding box center [179, 144] width 134 height 8
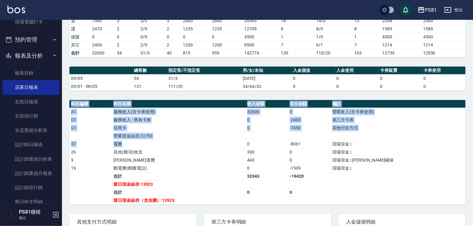
drag, startPoint x: 216, startPoint y: 143, endPoint x: 97, endPoint y: 92, distance: 130.0
click at [97, 92] on div "PS81 2025-09-05 店家日報表 列印時間： 2025-09-05-21:14 Merchant Daily Report 店家日報表 前天 昨天 …" at bounding box center [267, 95] width 411 height 398
click at [165, 143] on td "電費" at bounding box center [179, 144] width 134 height 8
click at [161, 140] on td "電費" at bounding box center [179, 144] width 134 height 8
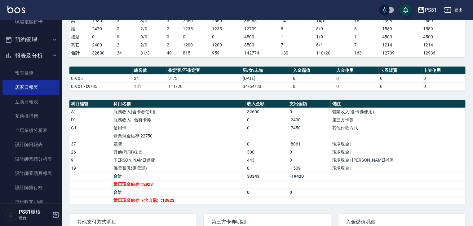
click at [161, 140] on td "電費" at bounding box center [179, 144] width 134 height 8
click at [162, 140] on td "電費" at bounding box center [179, 144] width 134 height 8
click at [185, 135] on td "營業現金結存:22750" at bounding box center [179, 136] width 134 height 8
click at [185, 137] on td "營業現金結存:22750" at bounding box center [179, 136] width 134 height 8
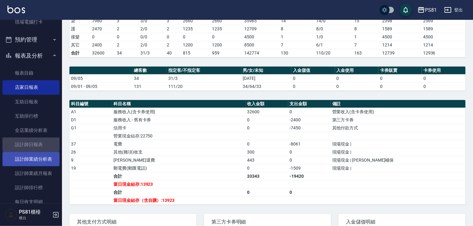
drag, startPoint x: 42, startPoint y: 142, endPoint x: 37, endPoint y: 159, distance: 17.3
click at [42, 142] on link "設計師日報表" at bounding box center [30, 145] width 57 height 14
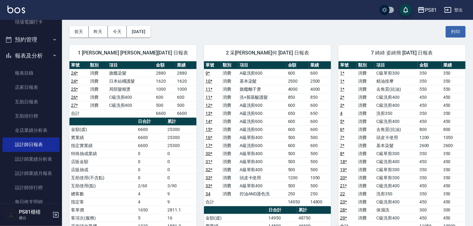
scroll to position [62, 0]
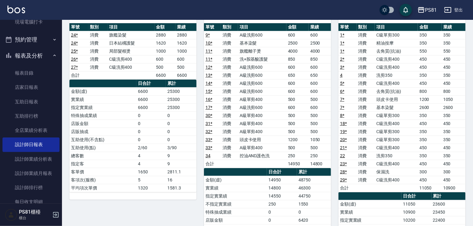
click at [265, 189] on td "實業績" at bounding box center [235, 188] width 63 height 8
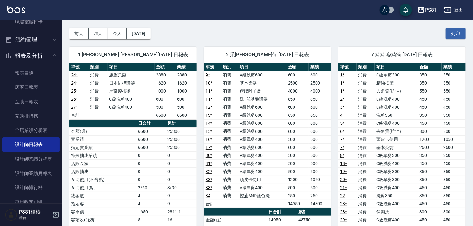
scroll to position [0, 0]
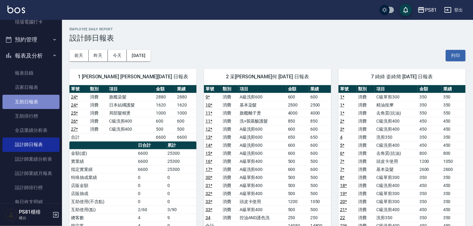
click at [39, 102] on link "互助日報表" at bounding box center [30, 102] width 57 height 14
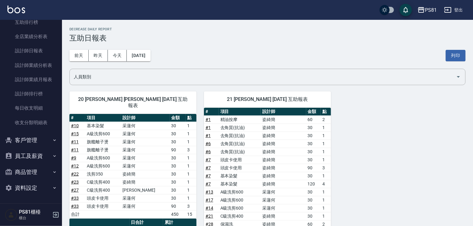
scroll to position [93, 0]
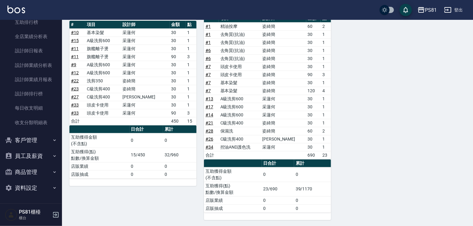
click at [407, 119] on div "20 妍妍 陳冠蓉 09/05/2025 互助報表 # 項目 設計師 金額 點 # 10 基本染髮 采蓮何 30 1 # 15 A級洗剪600 采蓮何 30 …" at bounding box center [263, 106] width 403 height 230
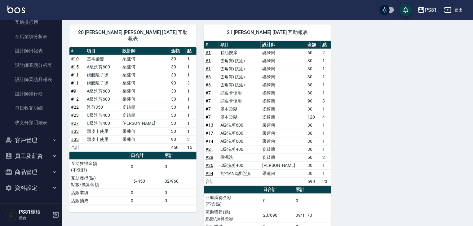
scroll to position [31, 0]
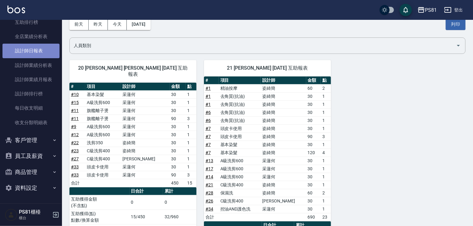
click at [33, 51] on link "設計師日報表" at bounding box center [30, 51] width 57 height 14
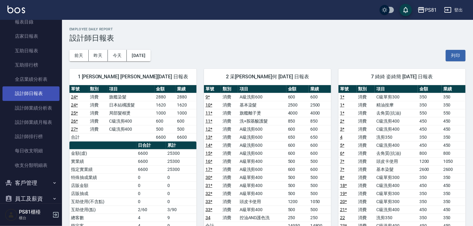
scroll to position [156, 0]
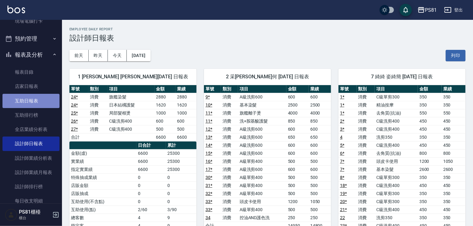
click at [34, 94] on link "互助日報表" at bounding box center [30, 101] width 57 height 14
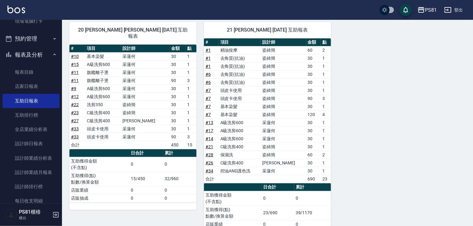
scroll to position [72, 0]
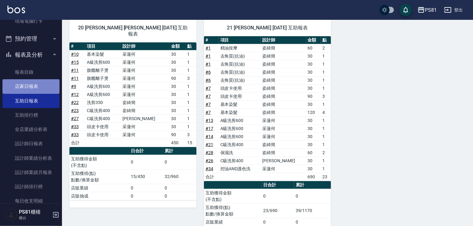
click at [38, 85] on link "店家日報表" at bounding box center [30, 86] width 57 height 14
